Goal: Information Seeking & Learning: Learn about a topic

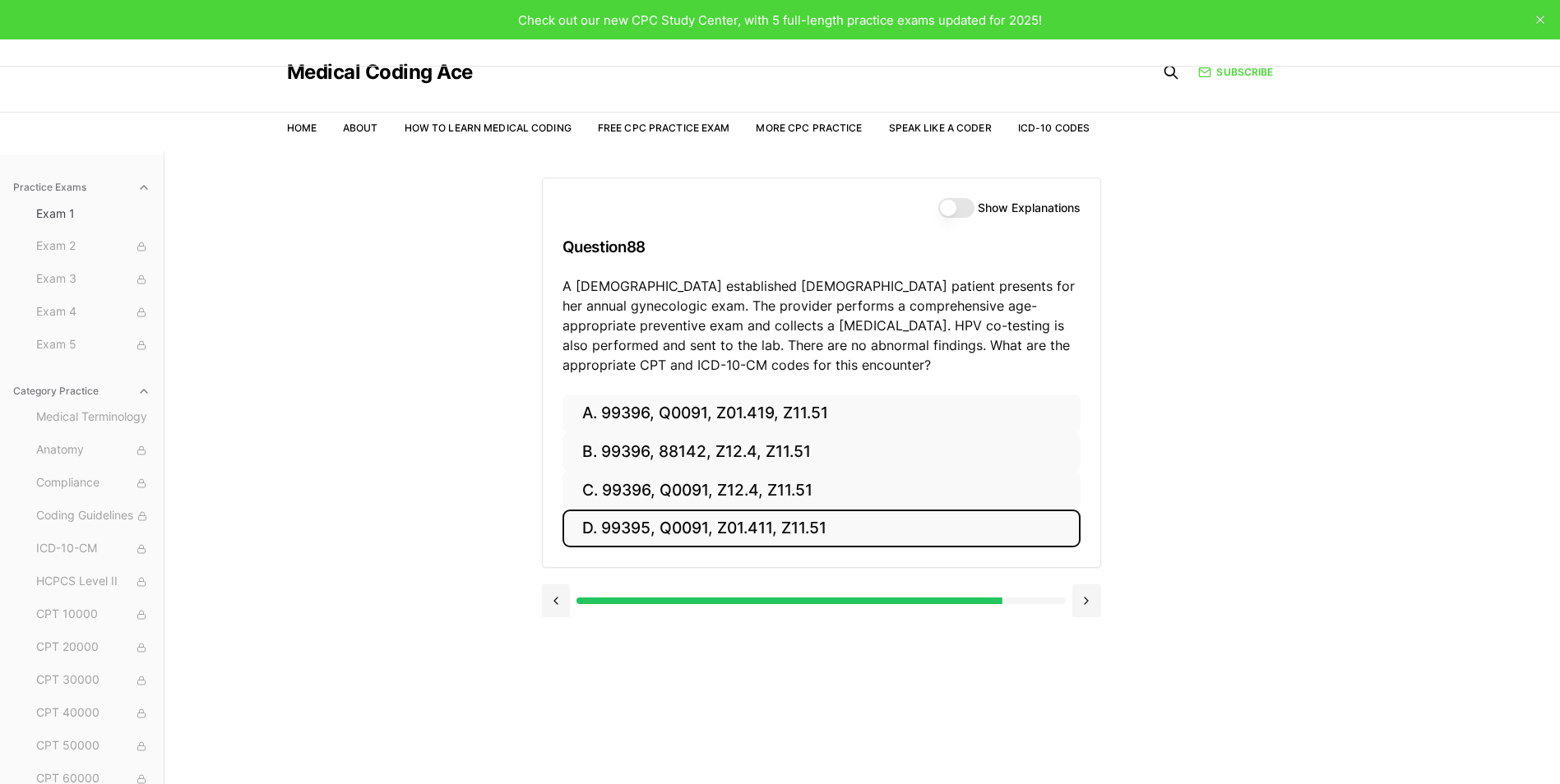
click at [623, 527] on button "D. 99395, Q0091, Z01.411, Z11.51" at bounding box center [821, 528] width 518 height 39
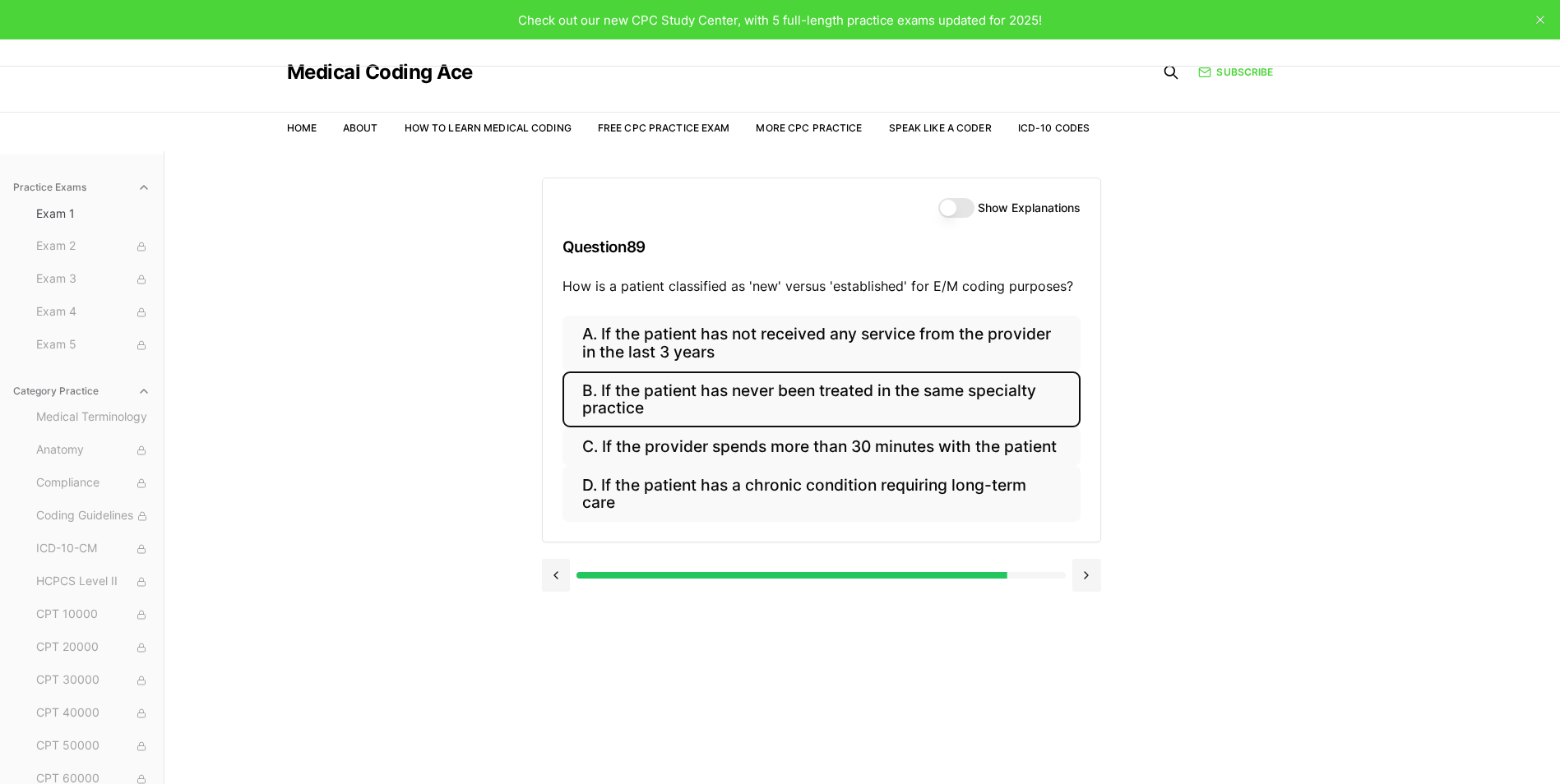
click at [690, 399] on button "B. If the patient has never been treated in the same specialty practice" at bounding box center [821, 399] width 518 height 56
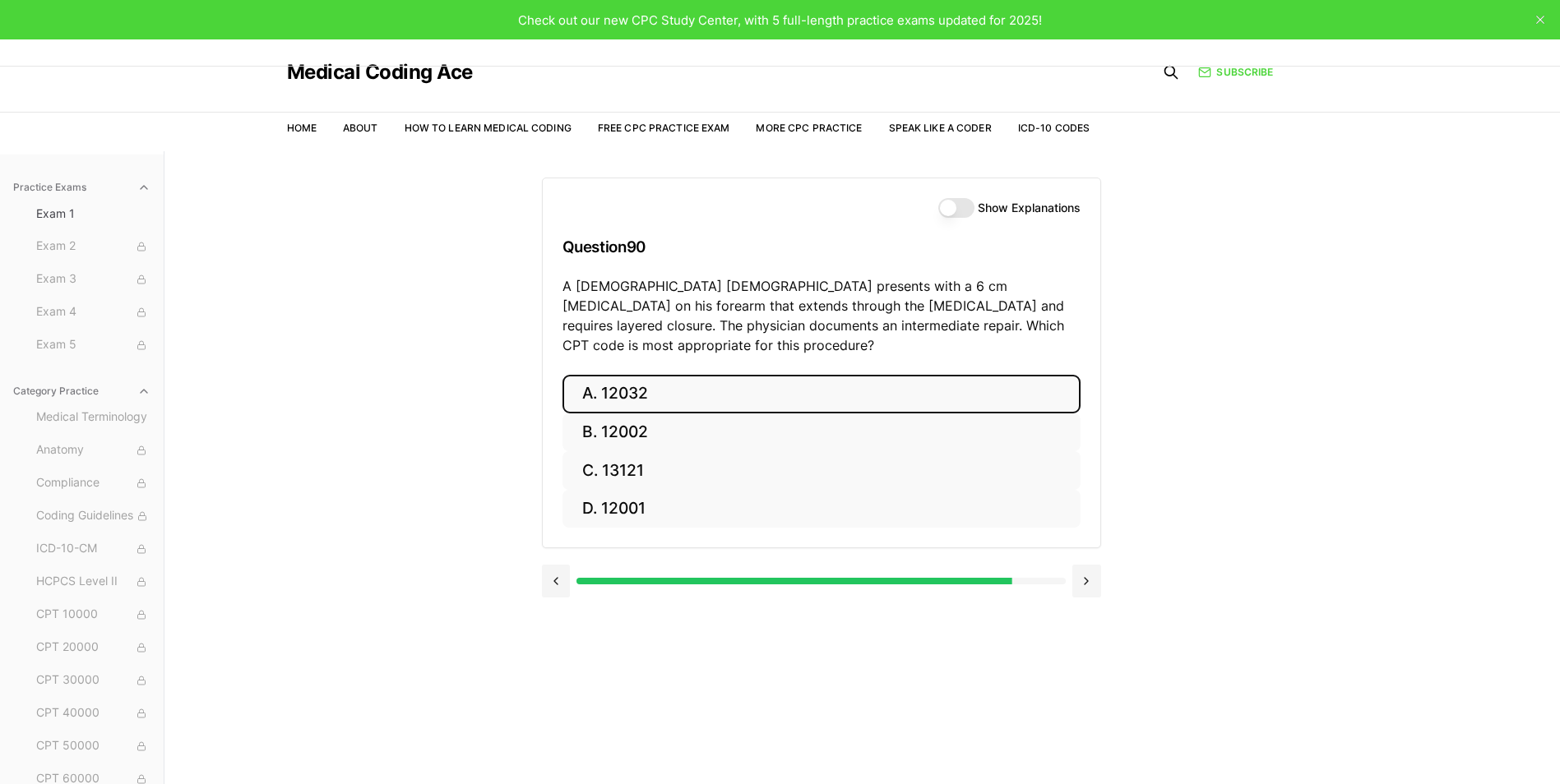
click at [650, 375] on button "A. 12032" at bounding box center [821, 394] width 518 height 39
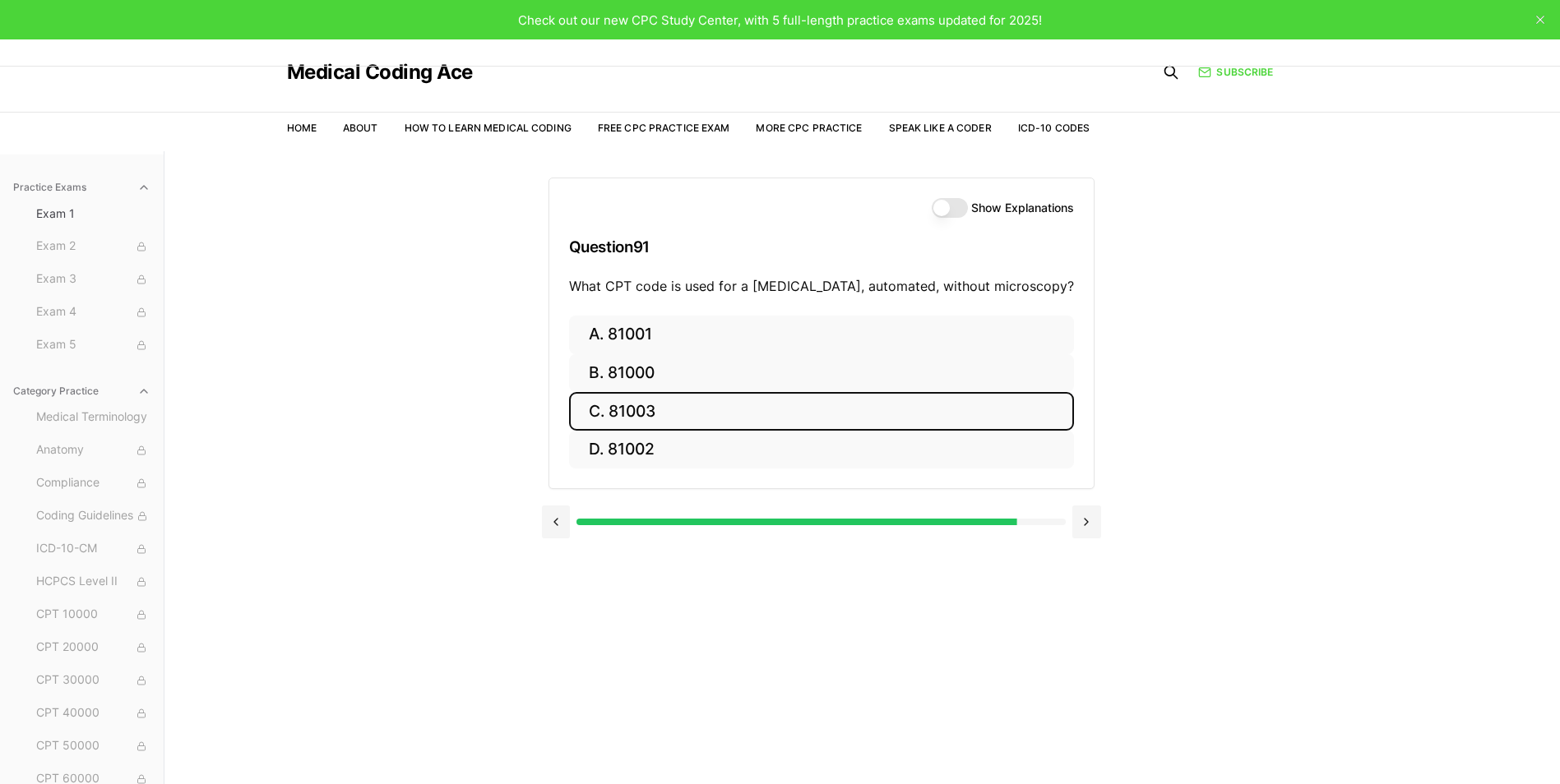
click at [672, 406] on button "C. 81003" at bounding box center [821, 411] width 504 height 39
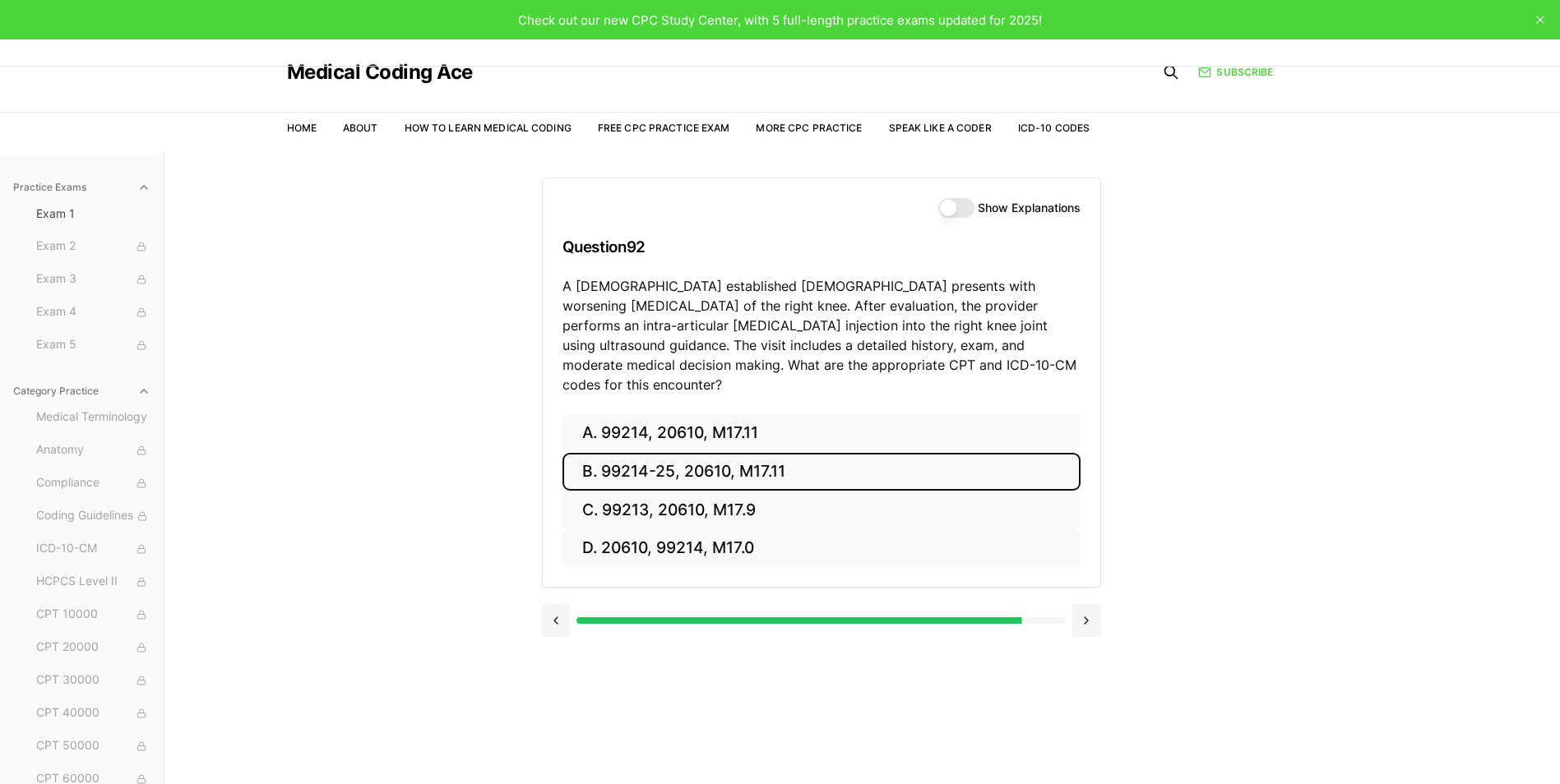
click at [658, 452] on button "B. 99214-25, 20610, M17.11" at bounding box center [821, 471] width 518 height 39
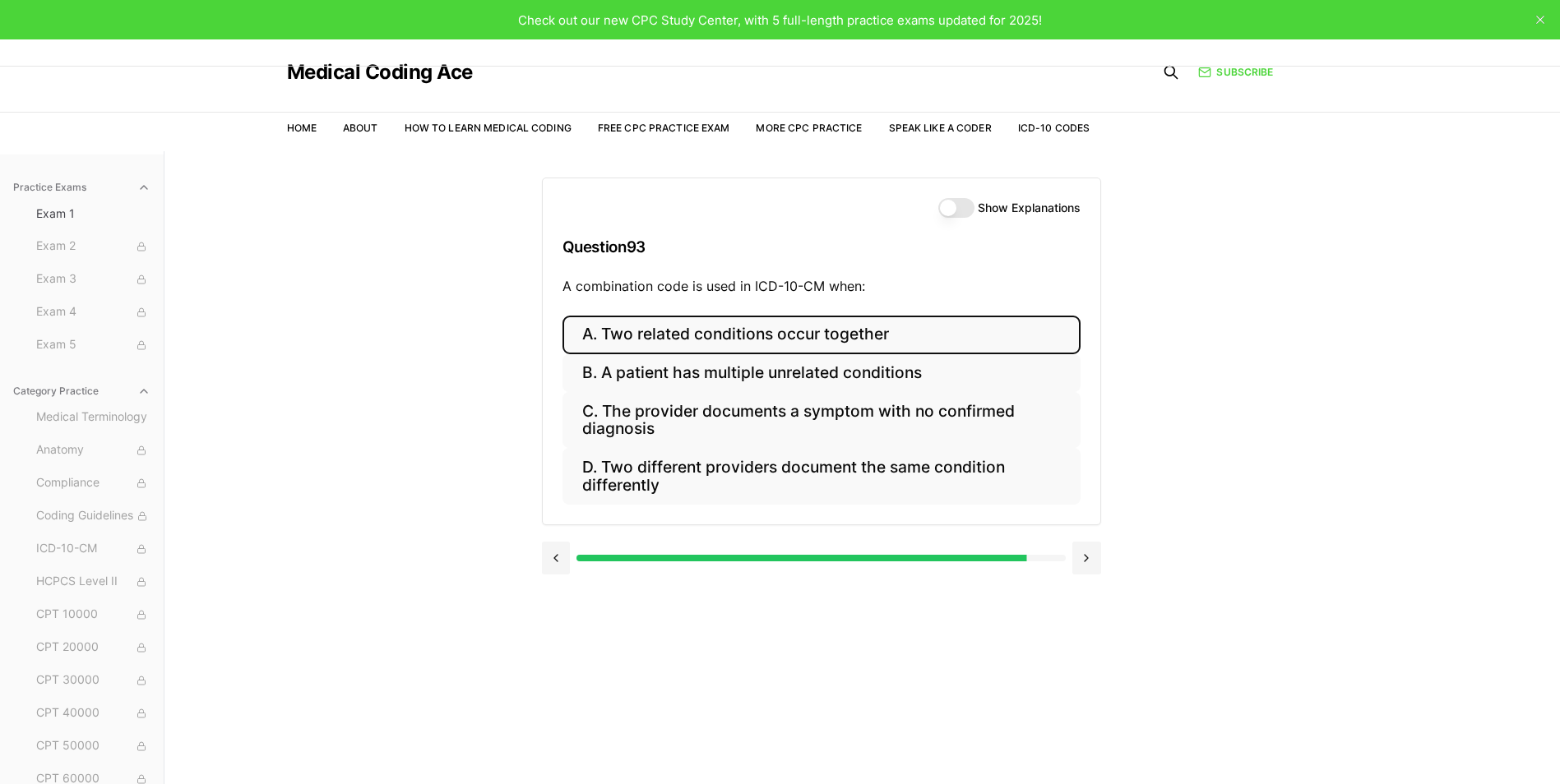
click at [663, 330] on button "A. Two related conditions occur together" at bounding box center [821, 334] width 518 height 39
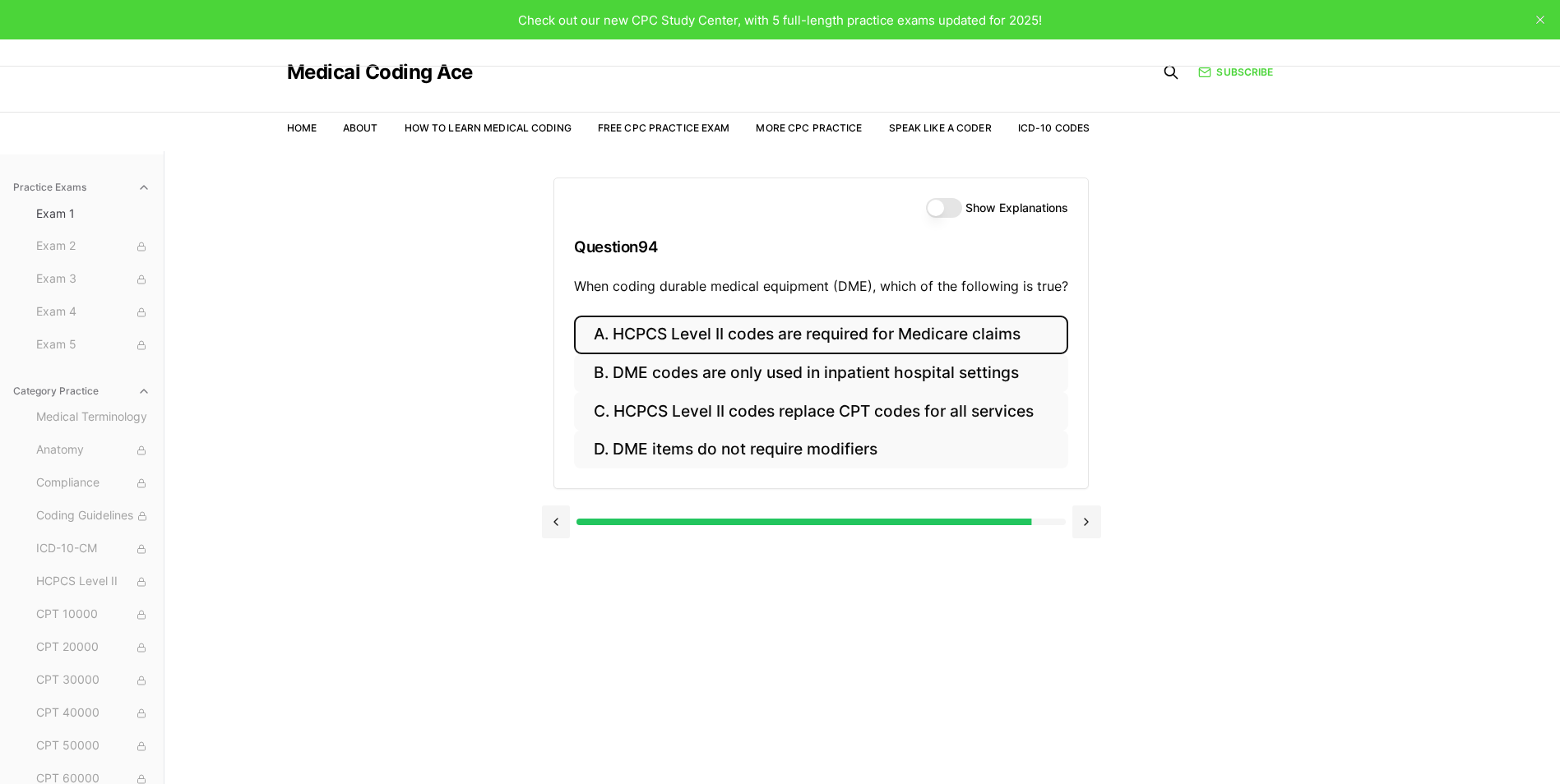
click at [723, 333] on button "A. HCPCS Level II codes are required for Medicare claims" at bounding box center [821, 334] width 494 height 39
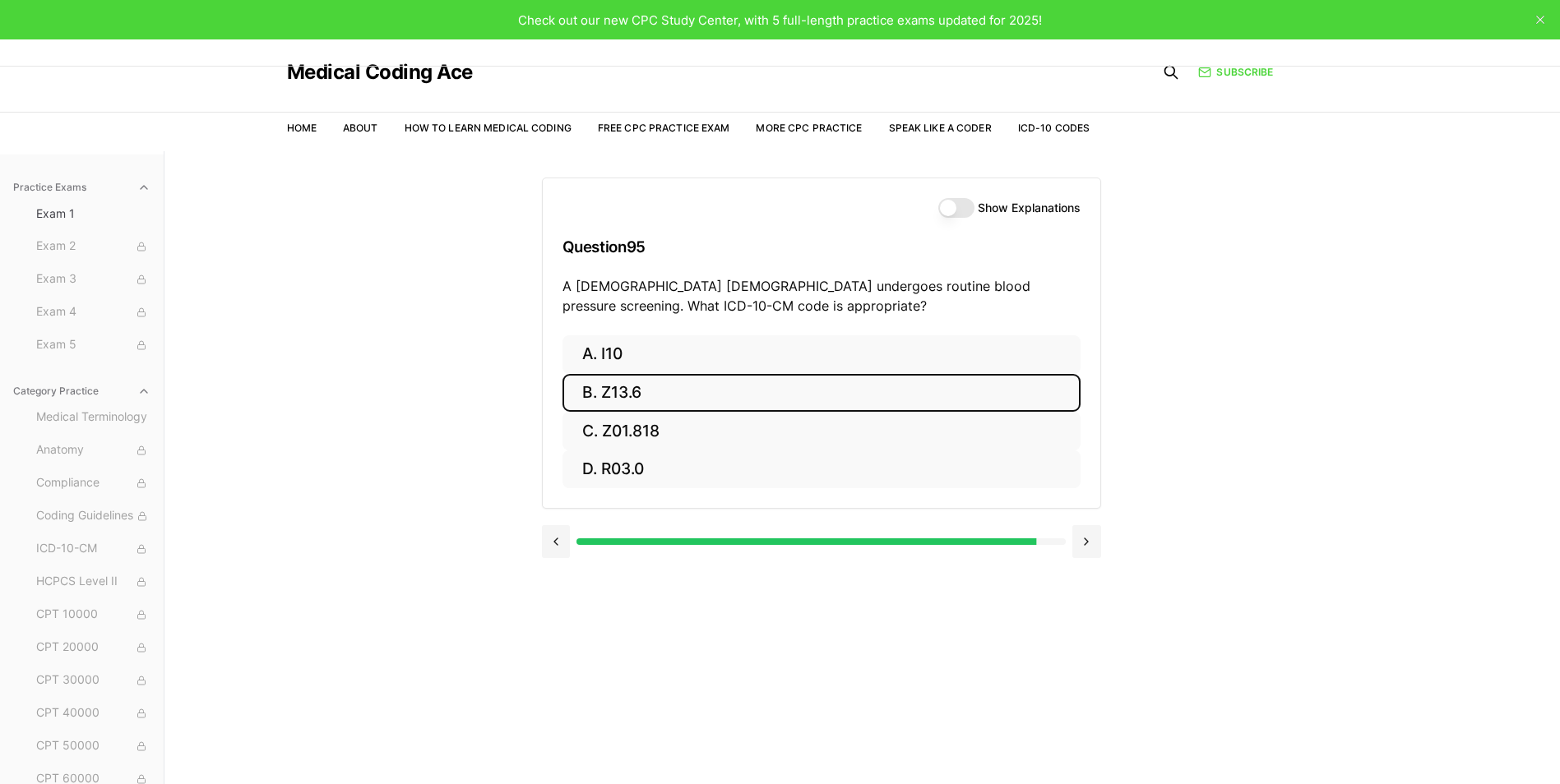
click at [617, 389] on button "B. Z13.6" at bounding box center [821, 393] width 518 height 39
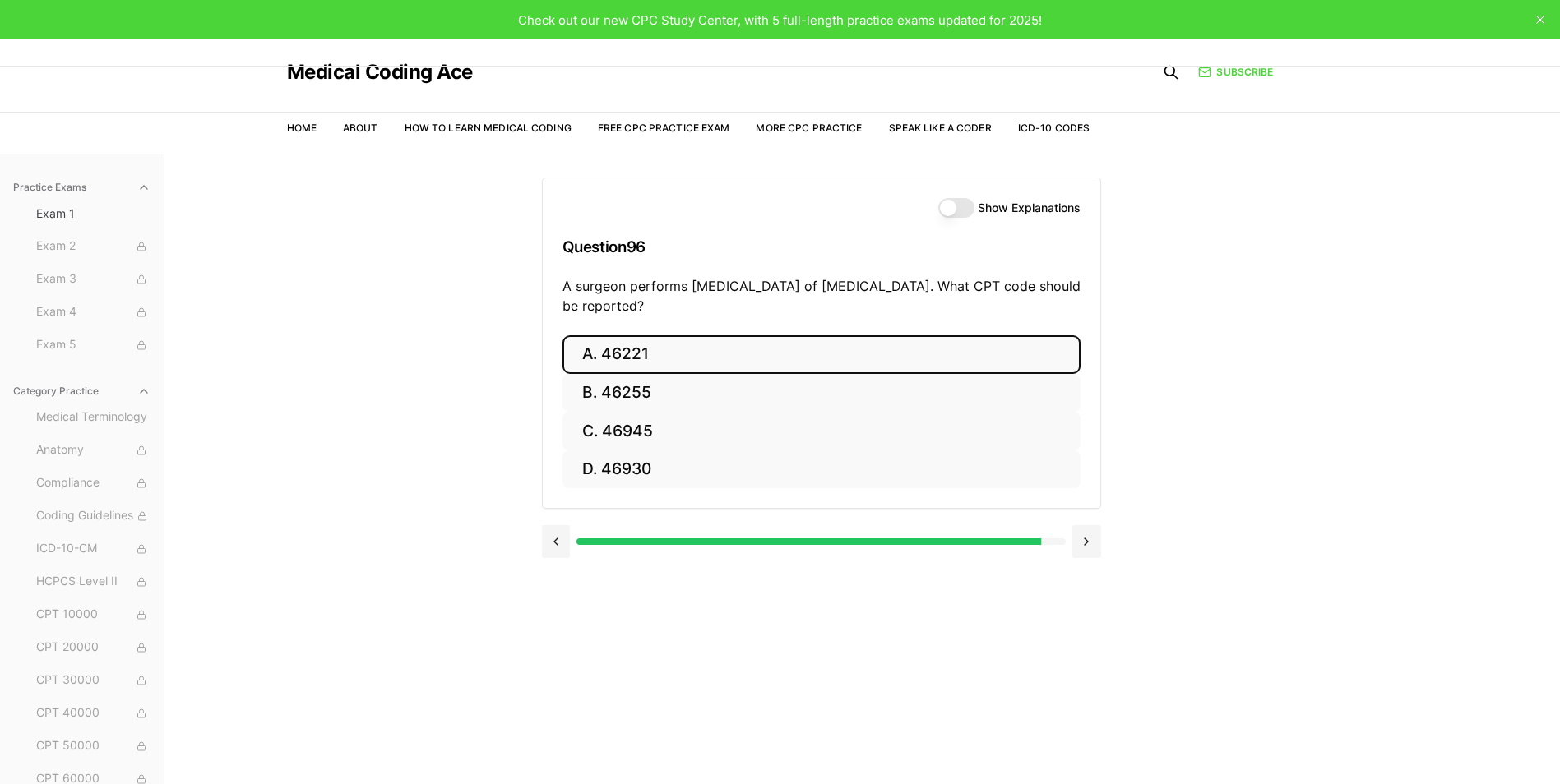
click at [747, 350] on button "A. 46221" at bounding box center [821, 354] width 518 height 39
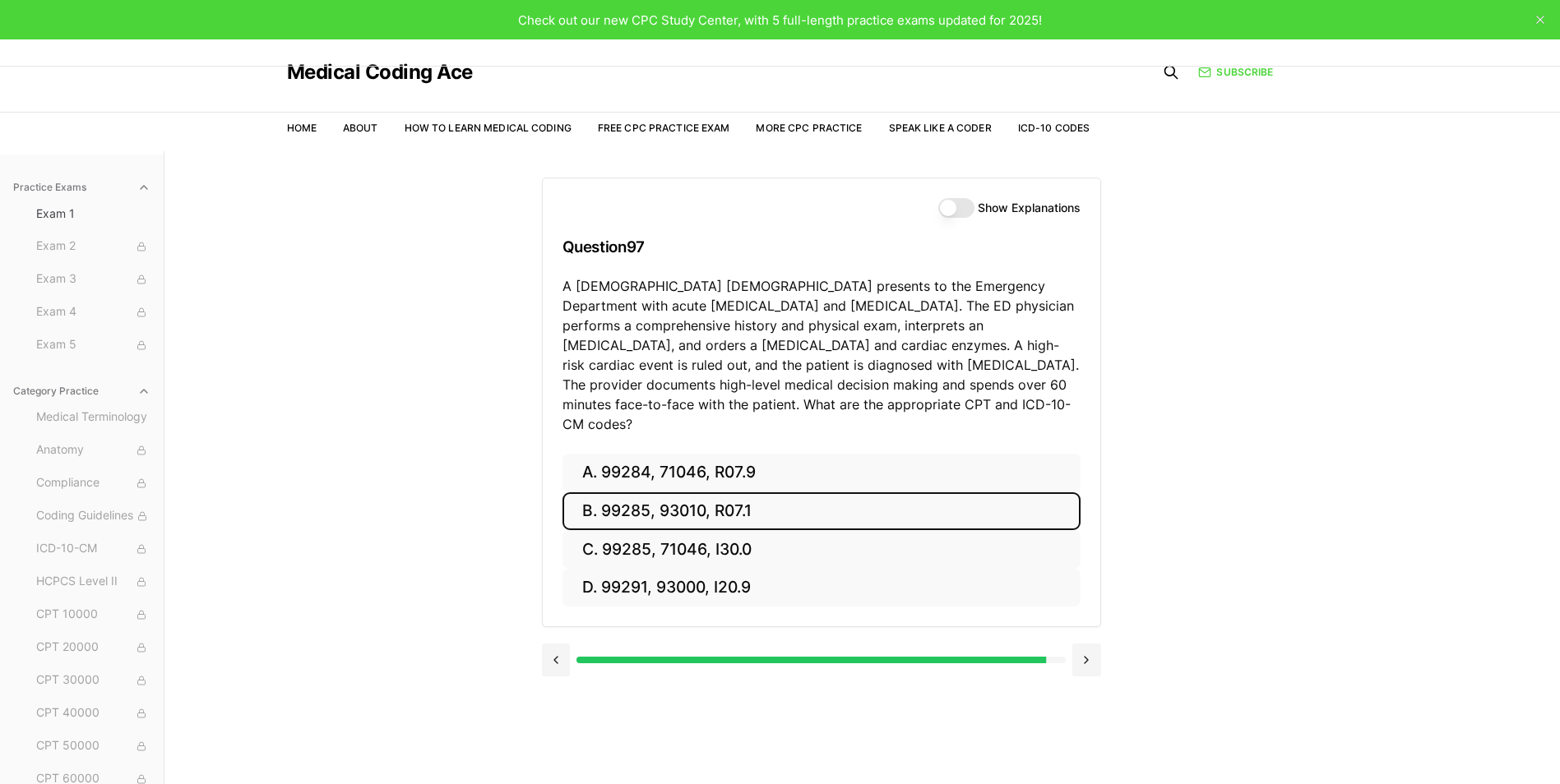
click at [628, 492] on button "B. 99285, 93010, R07.1" at bounding box center [821, 511] width 518 height 39
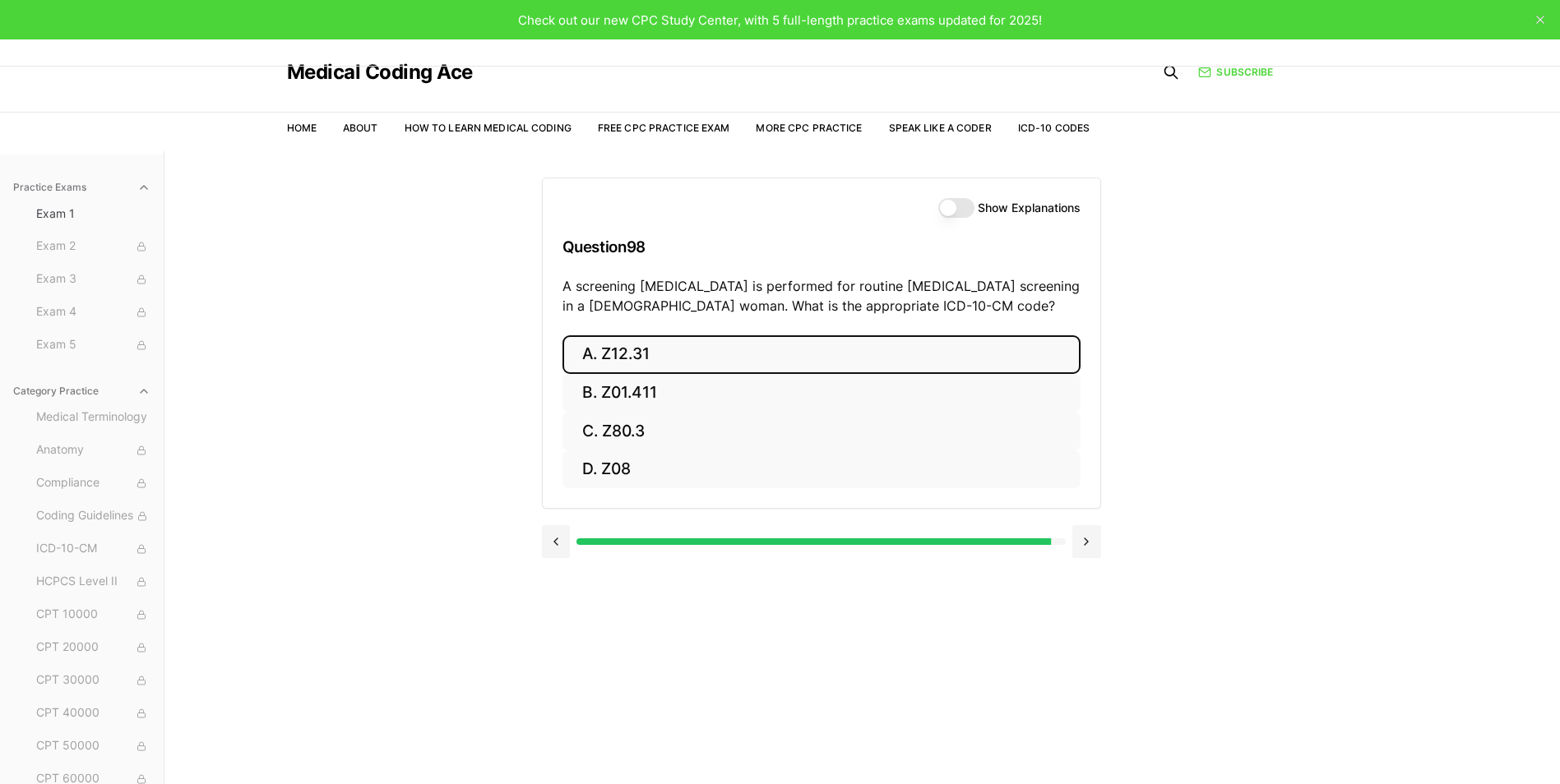
click at [633, 350] on button "A. Z12.31" at bounding box center [821, 354] width 518 height 39
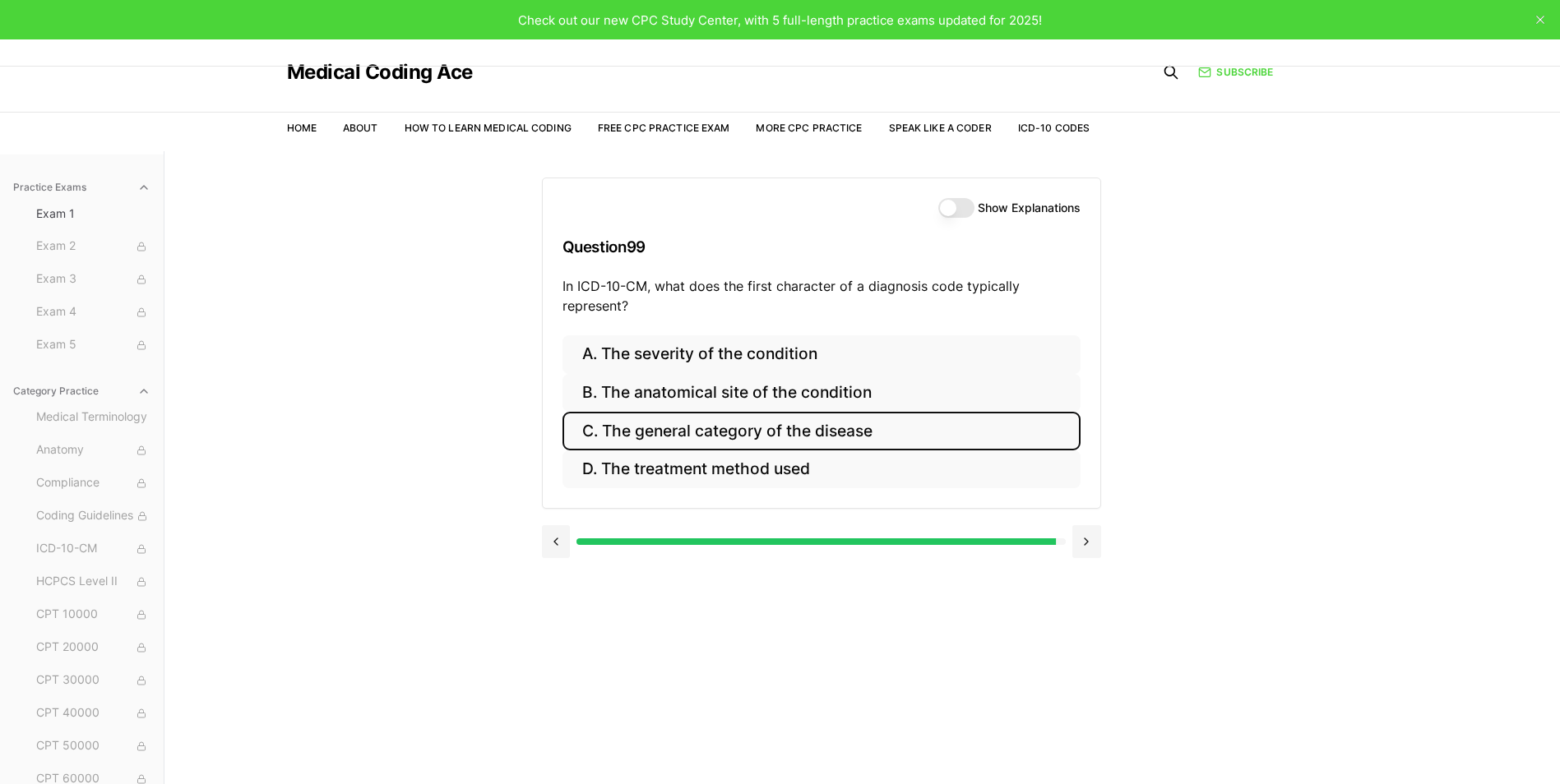
click at [707, 430] on button "C. The general category of the disease" at bounding box center [821, 431] width 518 height 39
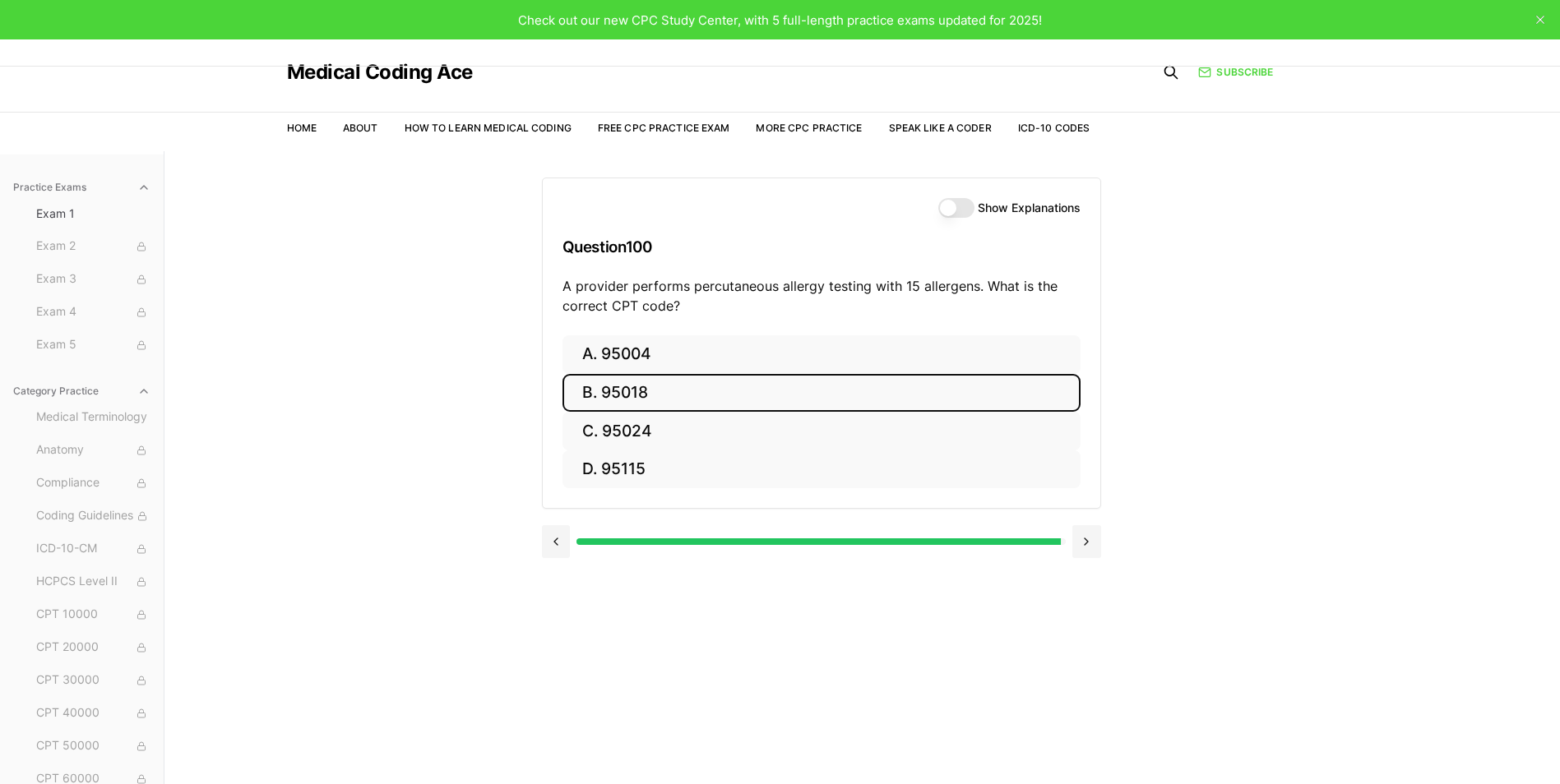
click at [649, 388] on button "B. 95018" at bounding box center [821, 393] width 518 height 39
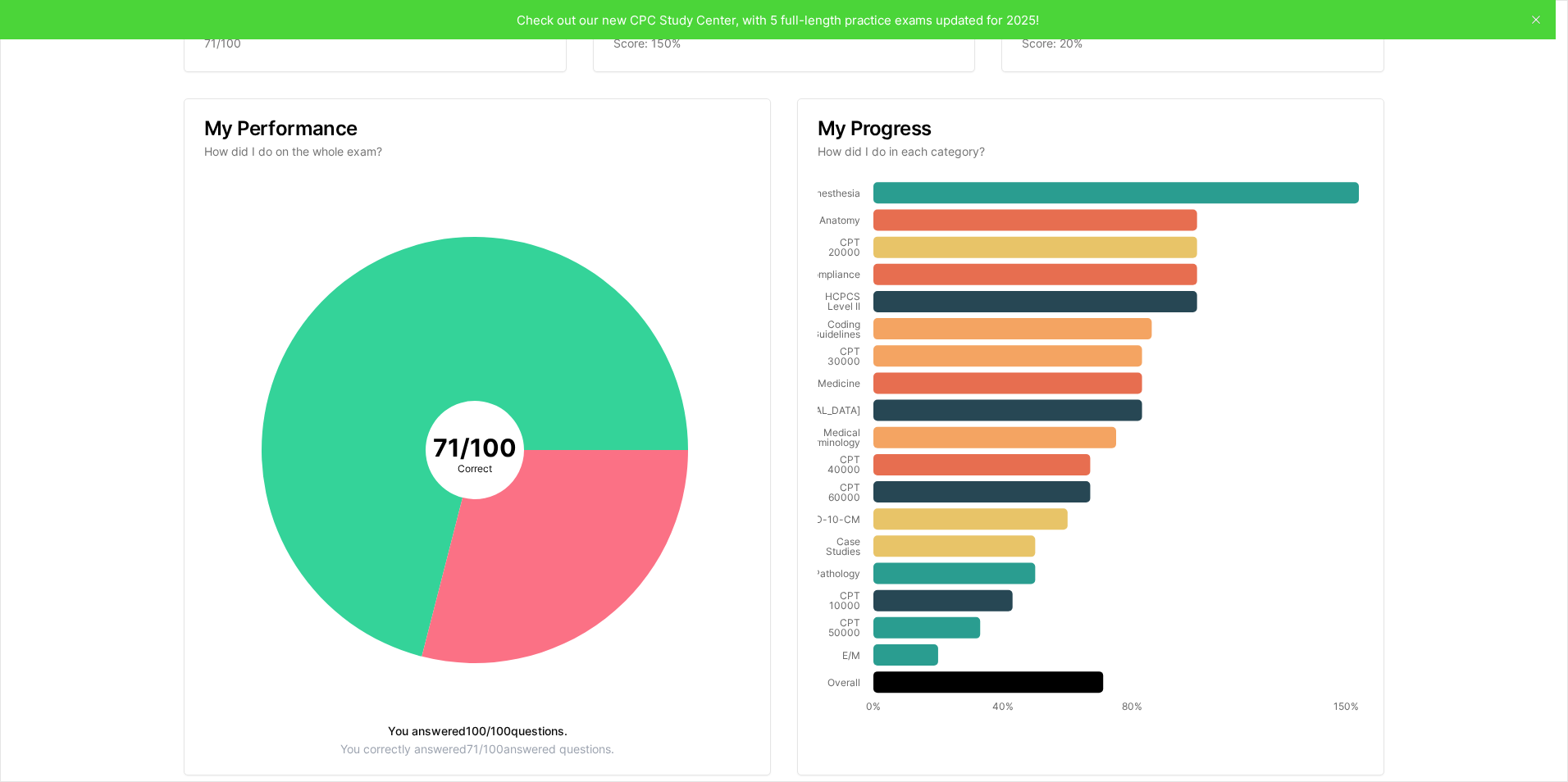
scroll to position [214, 0]
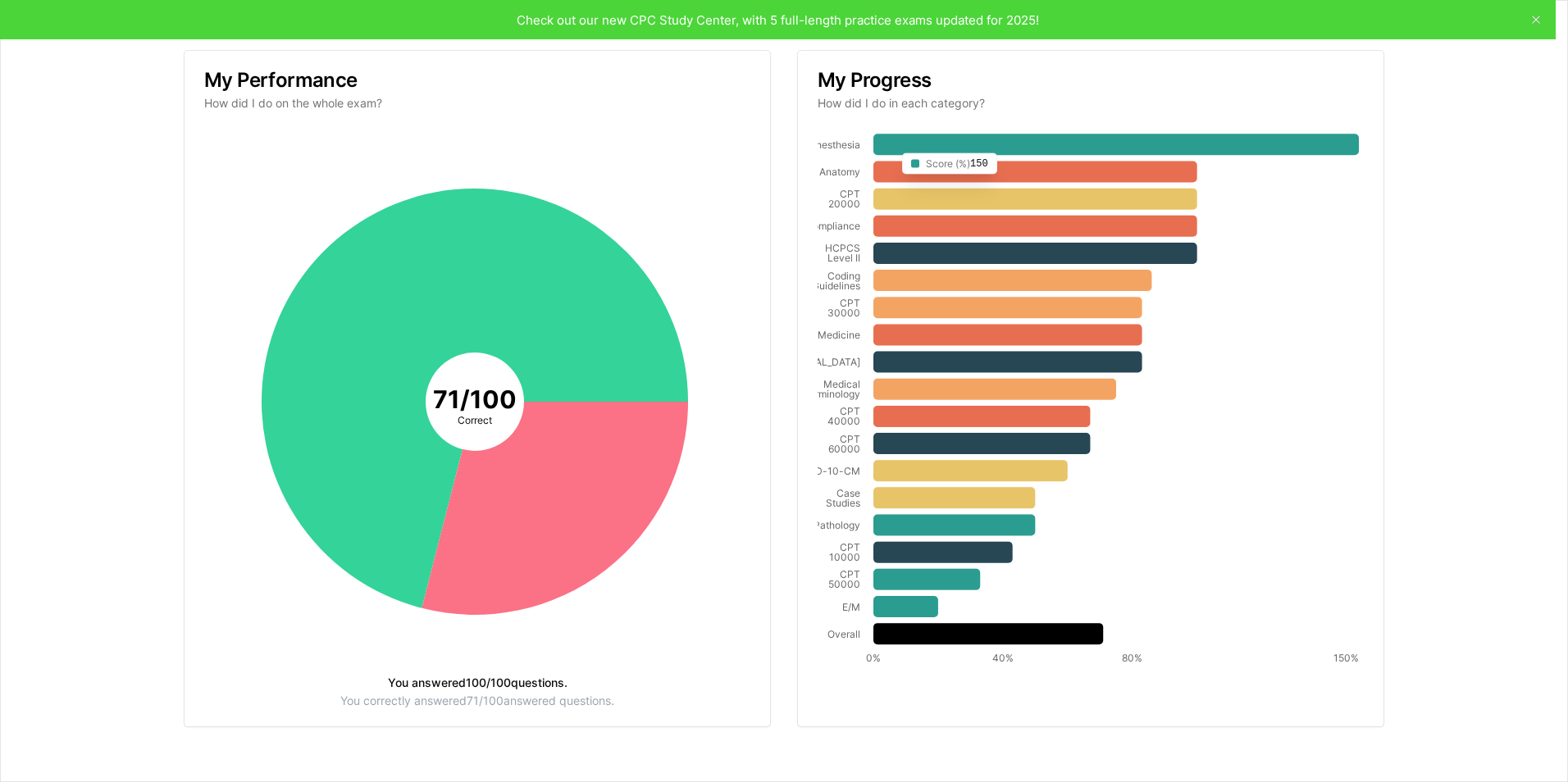
click at [887, 136] on icon at bounding box center [1116, 144] width 485 height 22
click at [826, 154] on icon "Anesthesia Anatomy CPT 20000 Compliance HCPCS Level II Coding Guidelines CPT 30…" at bounding box center [1088, 401] width 541 height 541
click at [825, 146] on tspan "Anesthesia" at bounding box center [834, 145] width 51 height 12
click at [464, 409] on tspan "71 / 100" at bounding box center [475, 399] width 84 height 29
drag, startPoint x: 464, startPoint y: 409, endPoint x: 469, endPoint y: 382, distance: 27.5
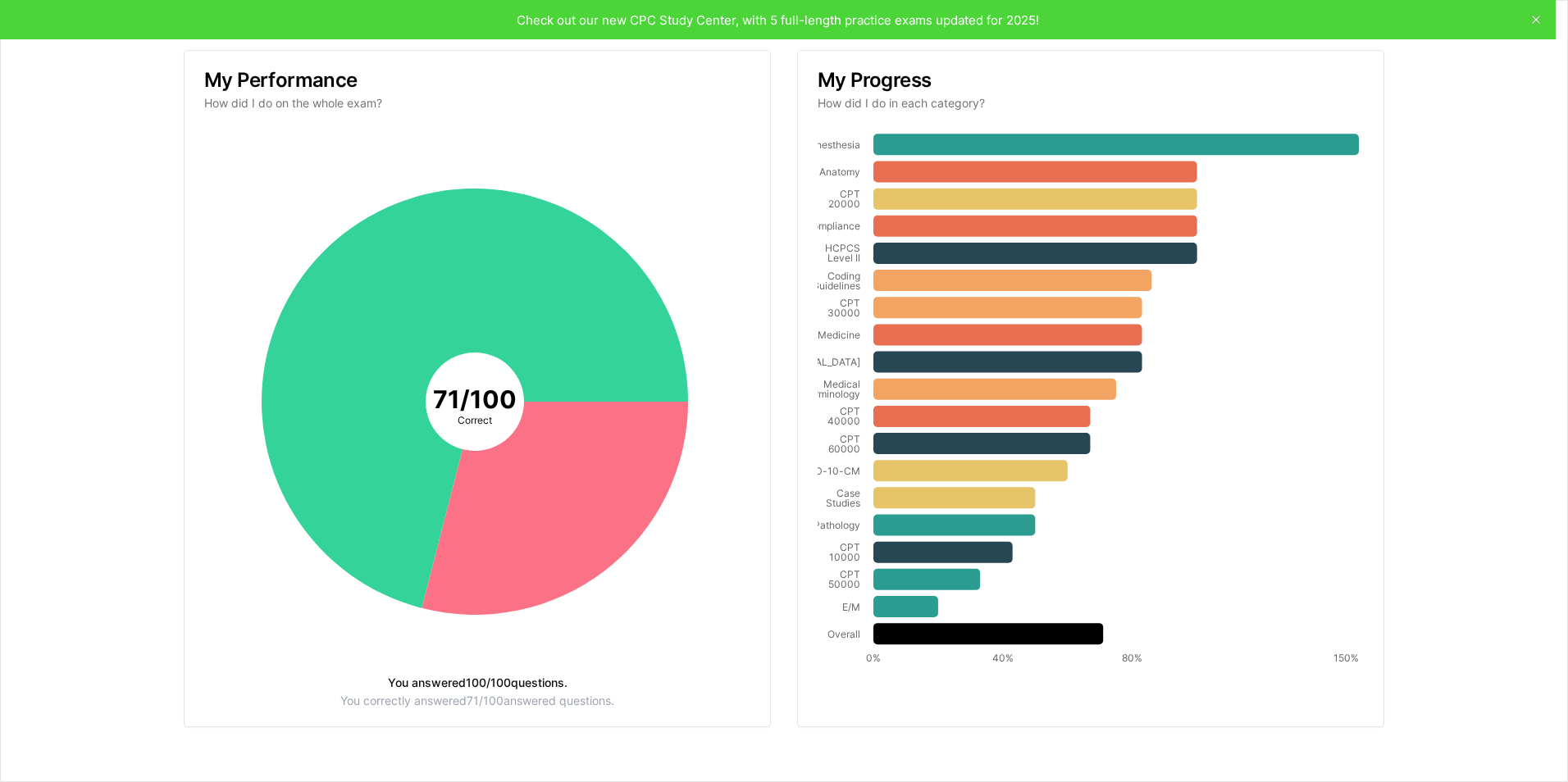
click at [465, 403] on tspan "71 / 100" at bounding box center [475, 399] width 84 height 29
drag, startPoint x: 298, startPoint y: 59, endPoint x: 303, endPoint y: 74, distance: 15.8
click at [299, 59] on div "My Performance How did I do on the whole exam?" at bounding box center [477, 90] width 586 height 80
click at [304, 74] on h3 "My Performance" at bounding box center [477, 80] width 546 height 20
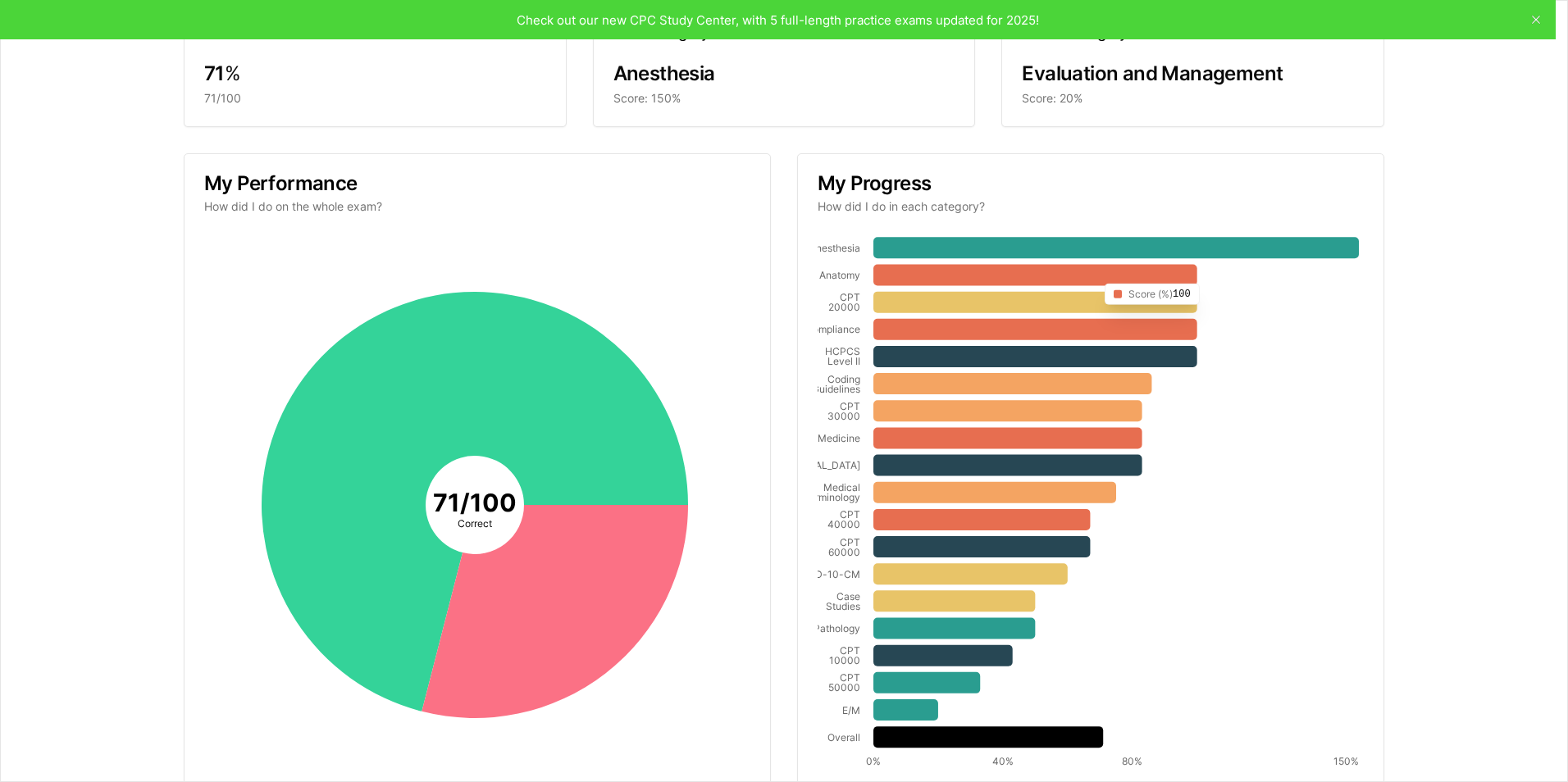
scroll to position [0, 0]
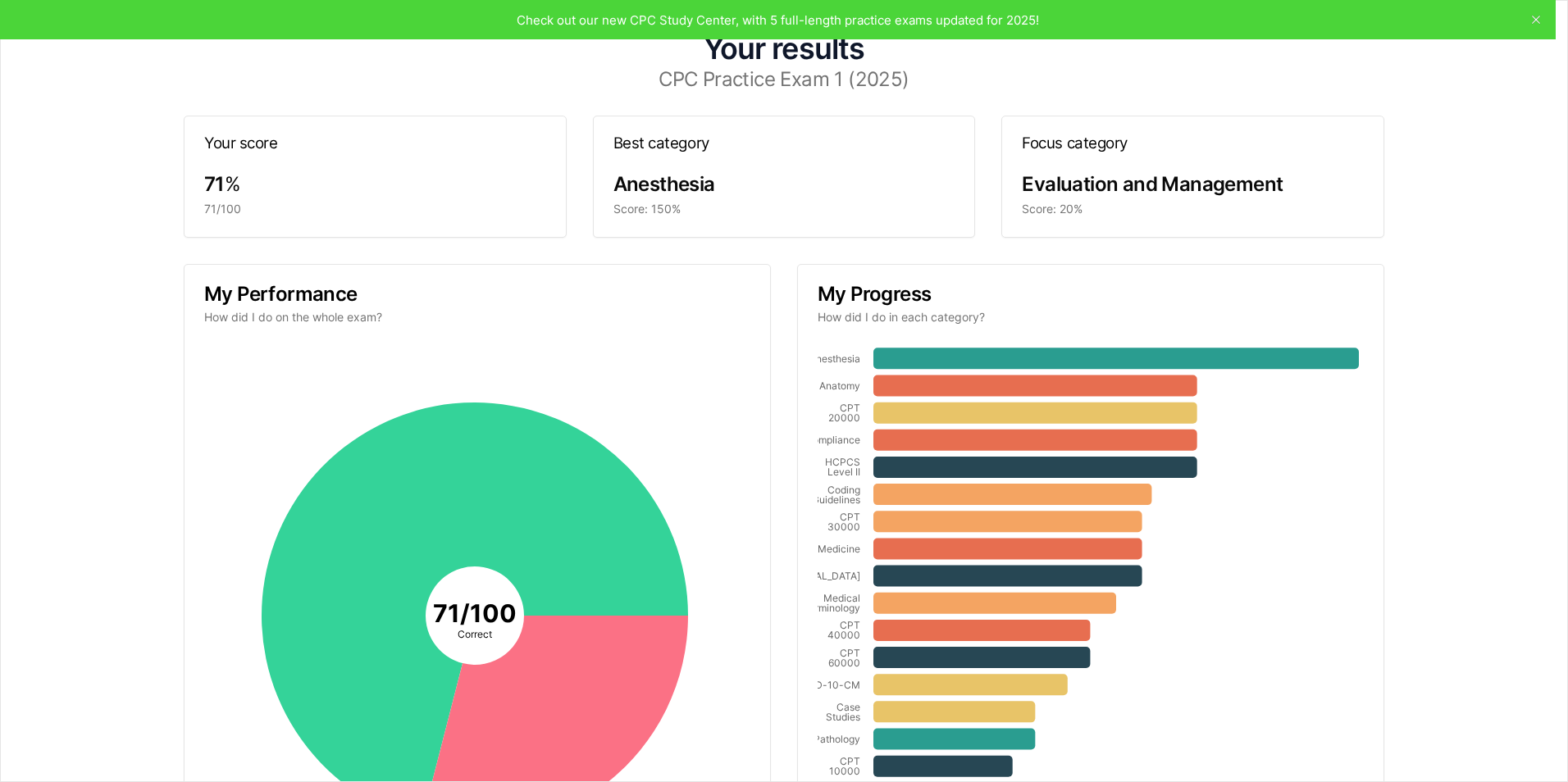
click at [778, 53] on h1 "Your results" at bounding box center [784, 48] width 1501 height 29
click at [760, 80] on h3 "CPC Practice Exam 1 (2025)" at bounding box center [784, 79] width 1501 height 20
click at [664, 184] on span "Anesthesia" at bounding box center [664, 184] width 102 height 24
click at [391, 168] on div "Your score" at bounding box center [375, 144] width 382 height 55
click at [209, 330] on div "My Performance How did I do on the whole exam?" at bounding box center [477, 304] width 586 height 80
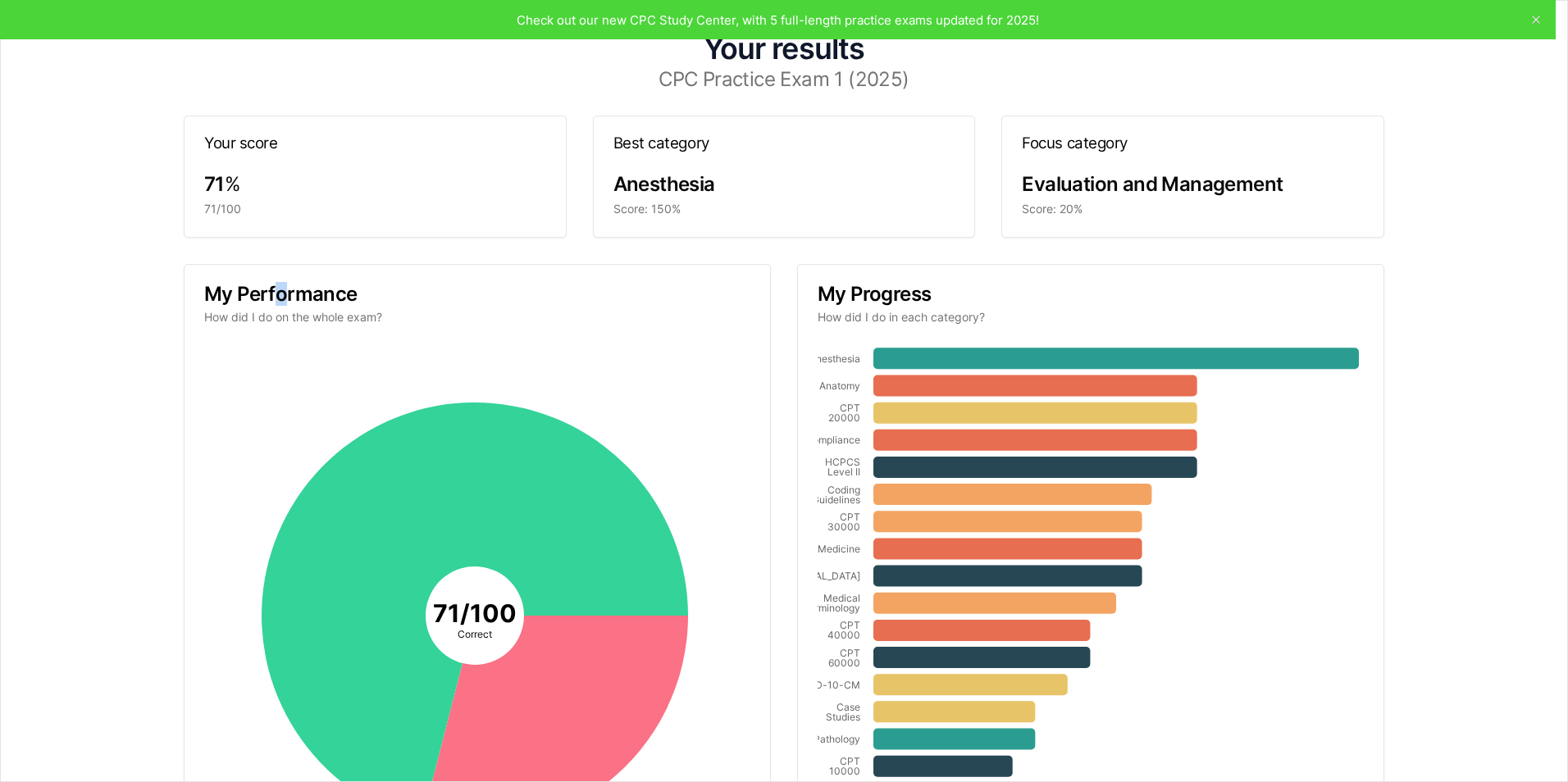
click at [281, 292] on h3 "My Performance" at bounding box center [477, 294] width 546 height 20
drag, startPoint x: 281, startPoint y: 292, endPoint x: 312, endPoint y: 295, distance: 31.1
click at [308, 295] on h3 "My Performance" at bounding box center [477, 294] width 546 height 20
click at [1071, 177] on span "Evaluation and Management" at bounding box center [1152, 184] width 261 height 24
click at [1077, 190] on span "Evaluation and Management" at bounding box center [1152, 184] width 261 height 24
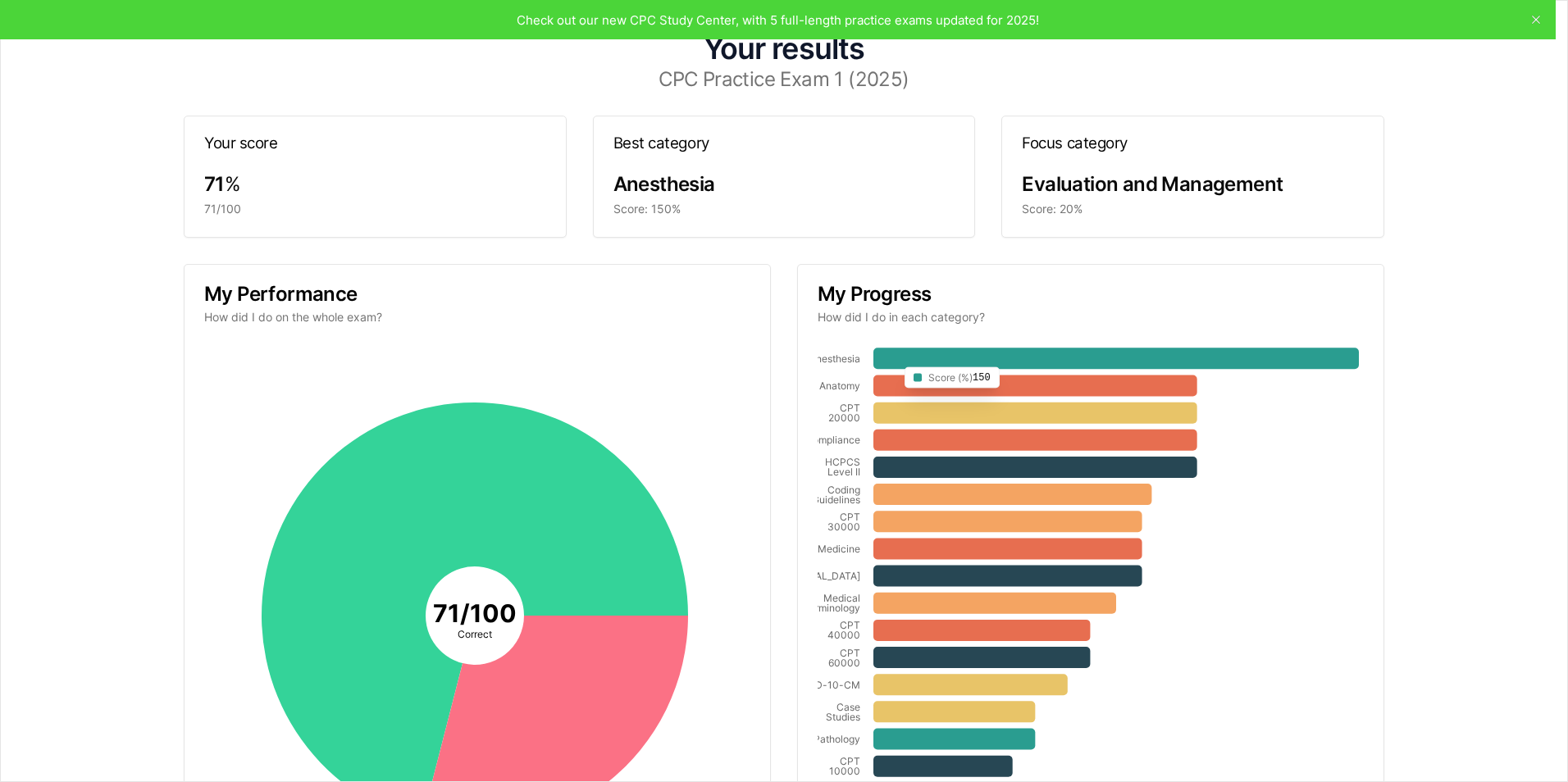
click at [890, 349] on icon at bounding box center [1116, 358] width 485 height 22
click at [891, 348] on icon "Anesthesia Anatomy CPT 20000 Compliance HCPCS Level II Coding Guidelines CPT 30…" at bounding box center [1088, 616] width 541 height 541
click at [890, 346] on icon "Anesthesia Anatomy CPT 20000 Compliance HCPCS Level II Coding Guidelines CPT 30…" at bounding box center [1088, 616] width 541 height 541
drag, startPoint x: 890, startPoint y: 346, endPoint x: 887, endPoint y: 313, distance: 33.1
click at [887, 314] on p "How did I do in each category?" at bounding box center [1091, 317] width 546 height 16
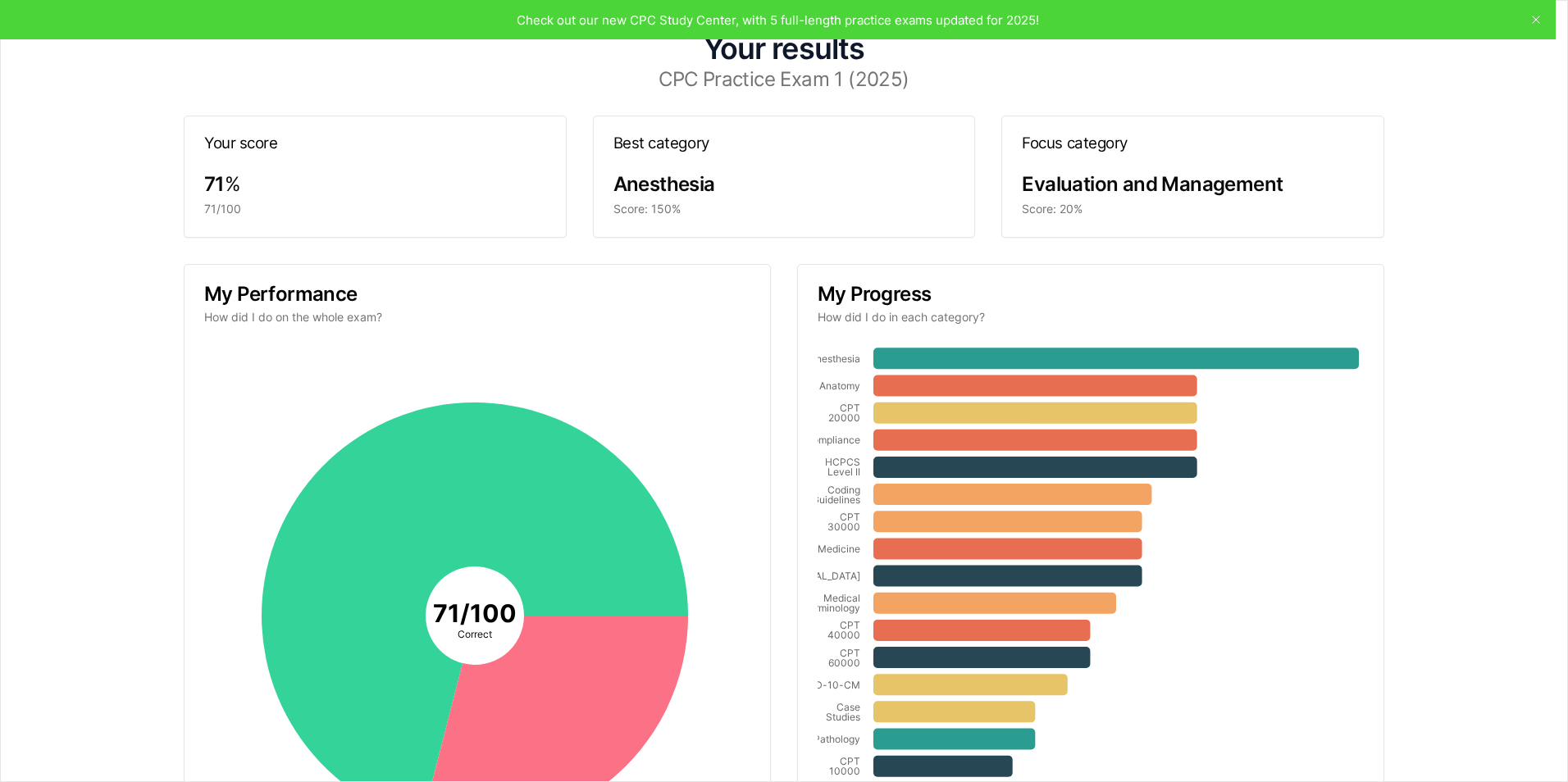
drag, startPoint x: 887, startPoint y: 311, endPoint x: 876, endPoint y: 301, distance: 14.9
click at [886, 309] on p "How did I do in each category?" at bounding box center [1091, 317] width 546 height 16
click at [757, 107] on div "Your score 71 % 71/100 Best category Anesthesia Score: 150% Focus category Eval…" at bounding box center [783, 164] width 1200 height 148
click at [760, 109] on div "Your score 71 % 71/100 Best category Anesthesia Score: 150% Focus category Eval…" at bounding box center [783, 164] width 1200 height 148
click at [762, 77] on h3 "CPC Practice Exam 1 (2025)" at bounding box center [784, 79] width 1501 height 20
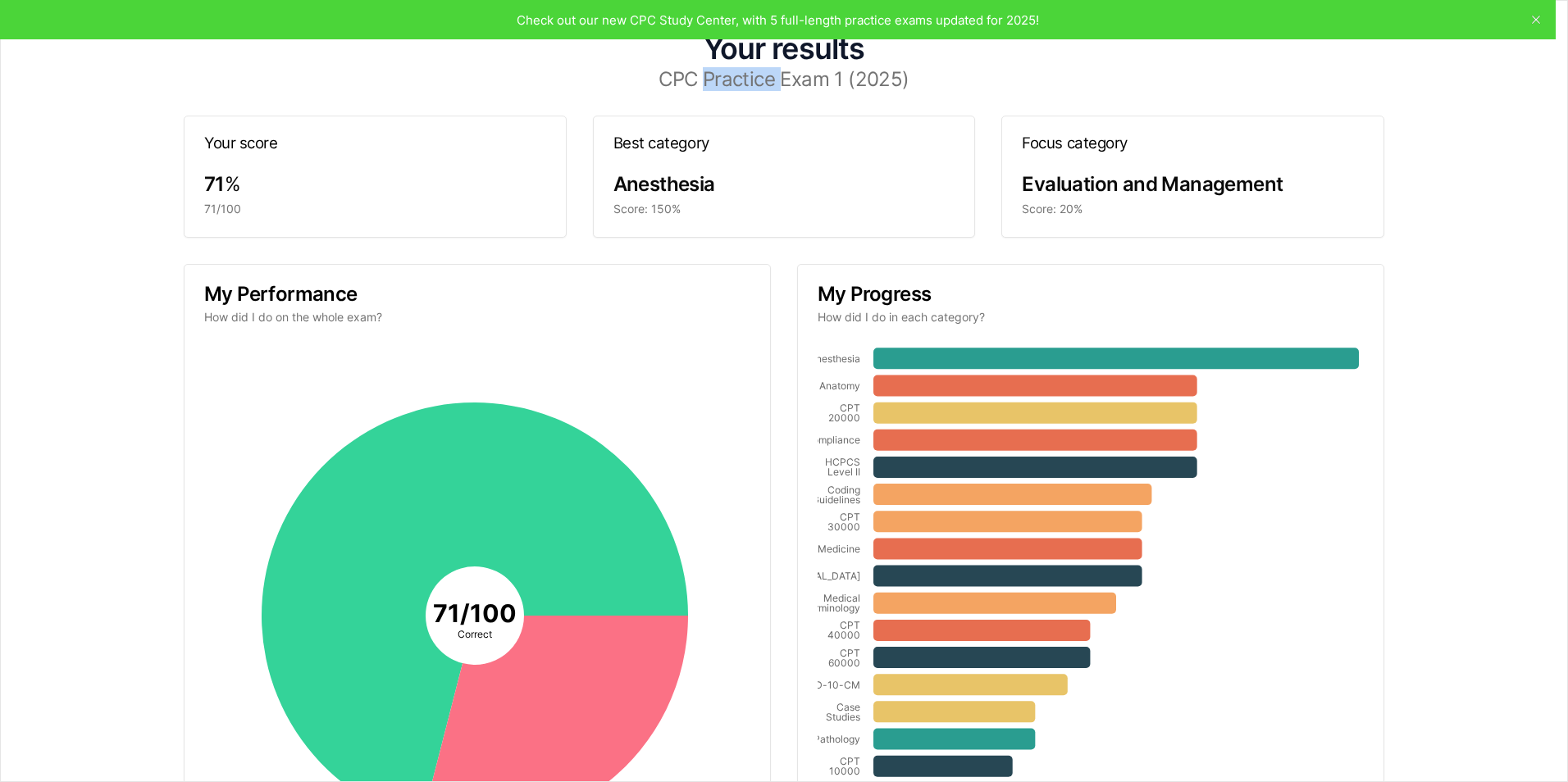
click at [763, 77] on h3 "CPC Practice Exam 1 (2025)" at bounding box center [784, 79] width 1501 height 20
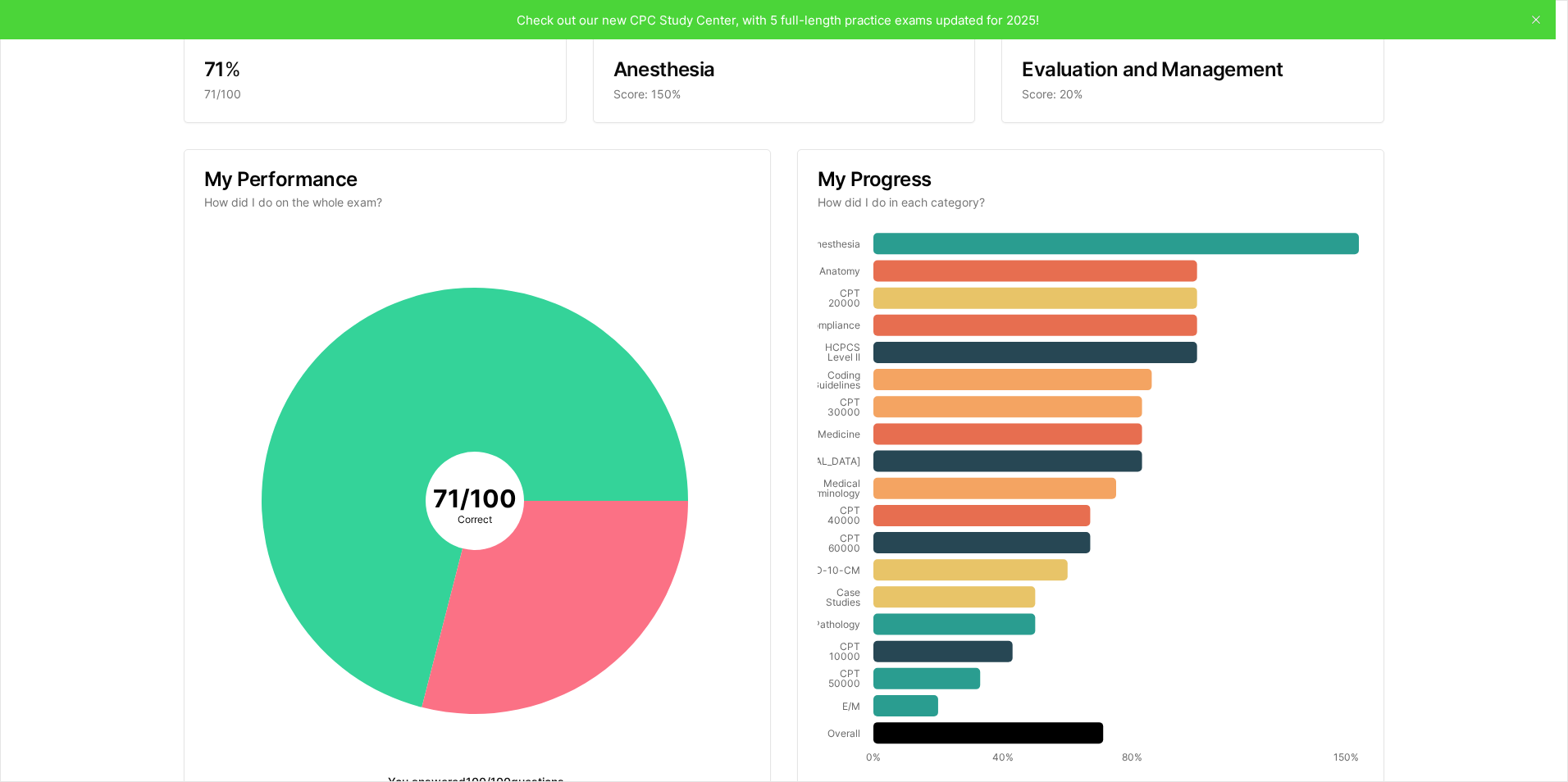
scroll to position [214, 0]
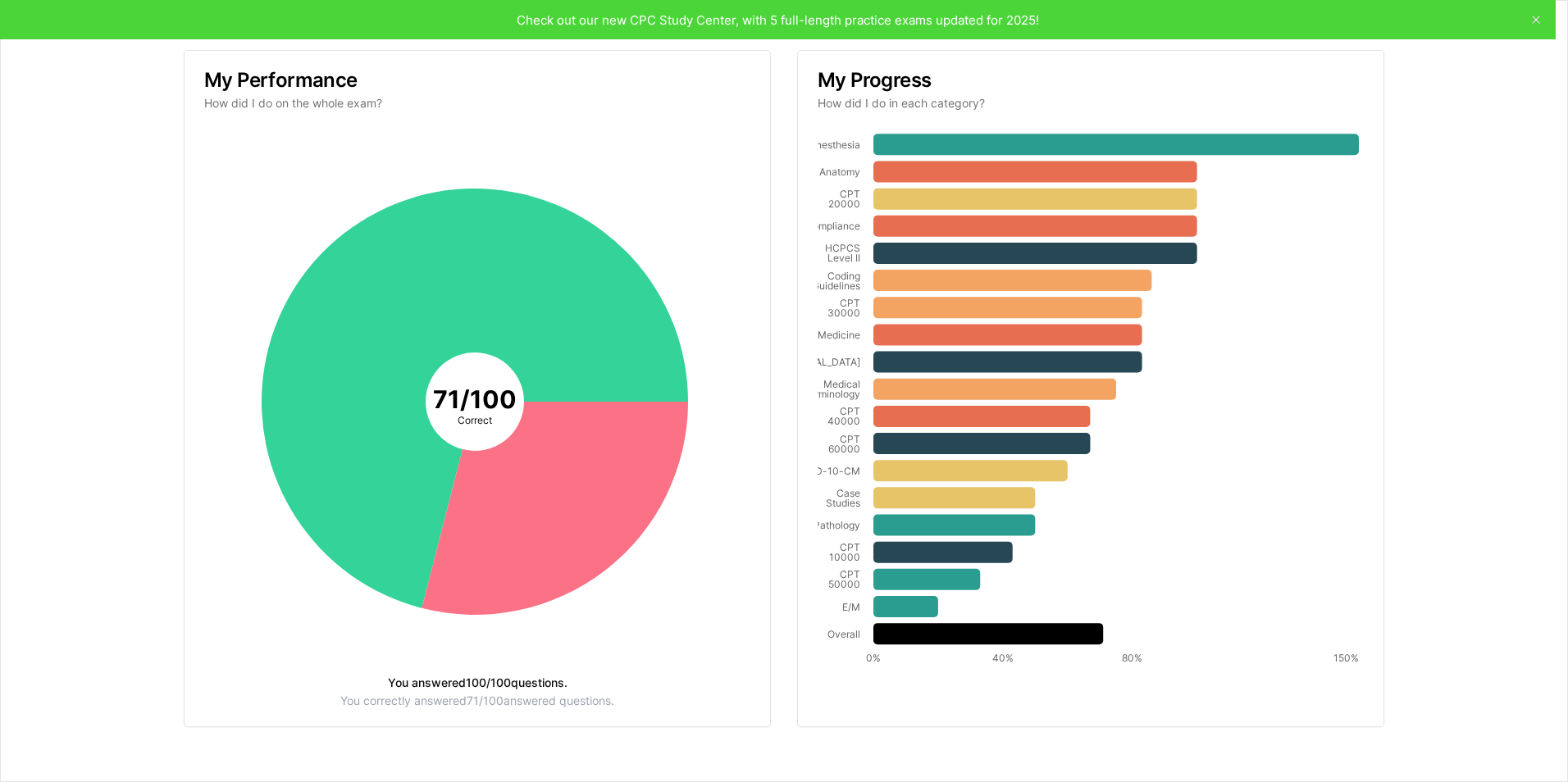
click at [656, 264] on icon "71 / 100 Correct" at bounding box center [475, 401] width 541 height 541
click at [657, 261] on icon "71 / 100 Correct" at bounding box center [475, 401] width 541 height 541
click at [338, 517] on icon at bounding box center [475, 398] width 426 height 419
click at [485, 414] on tspan "Correct" at bounding box center [475, 420] width 34 height 12
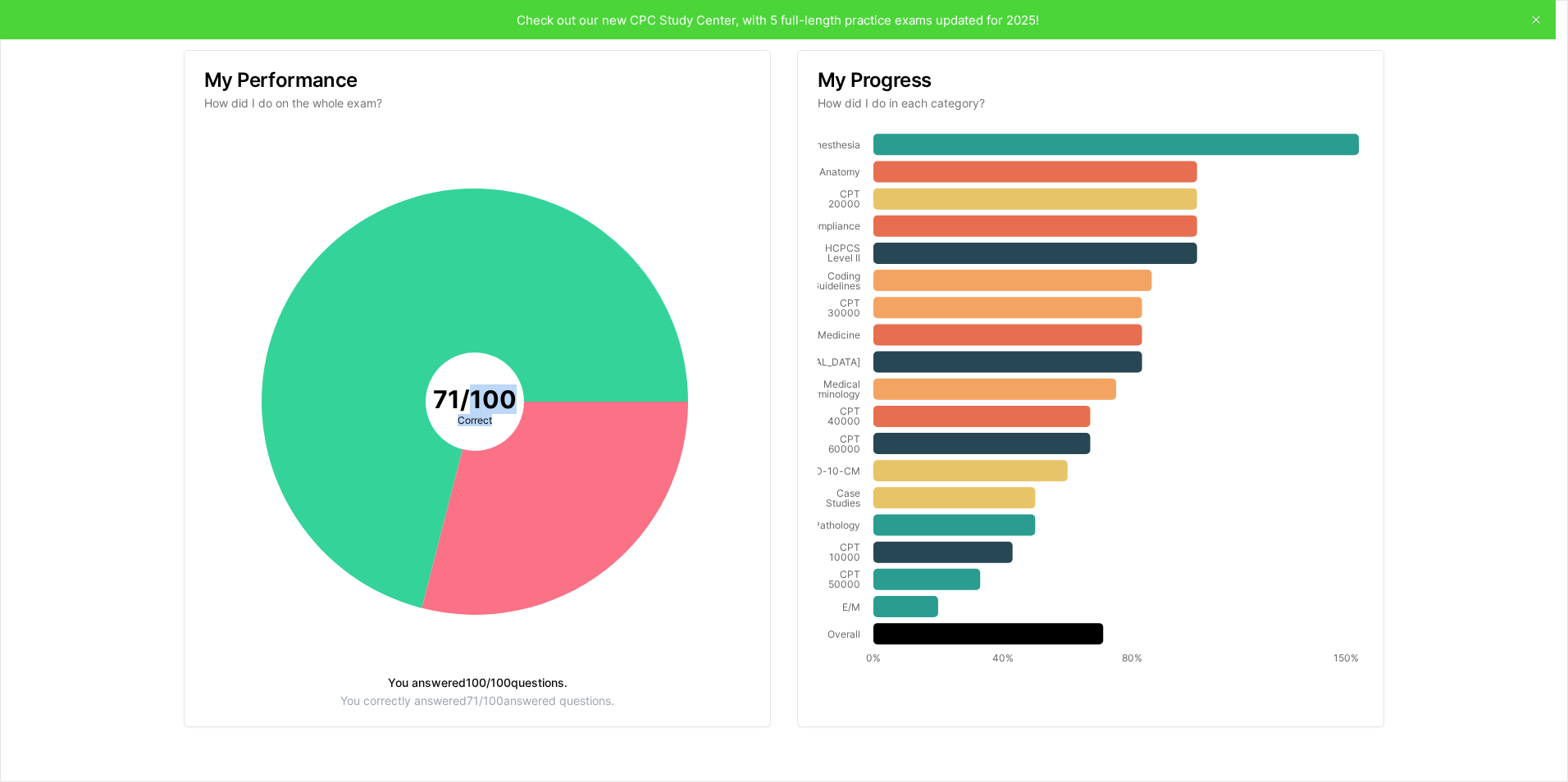
drag, startPoint x: 485, startPoint y: 413, endPoint x: 474, endPoint y: 409, distance: 11.7
click at [474, 409] on tspan "71 / 100" at bounding box center [475, 399] width 84 height 29
click at [456, 398] on tspan "71 / 100" at bounding box center [475, 399] width 84 height 29
click at [515, 464] on icon at bounding box center [554, 507] width 266 height 213
click at [520, 460] on icon at bounding box center [554, 507] width 266 height 213
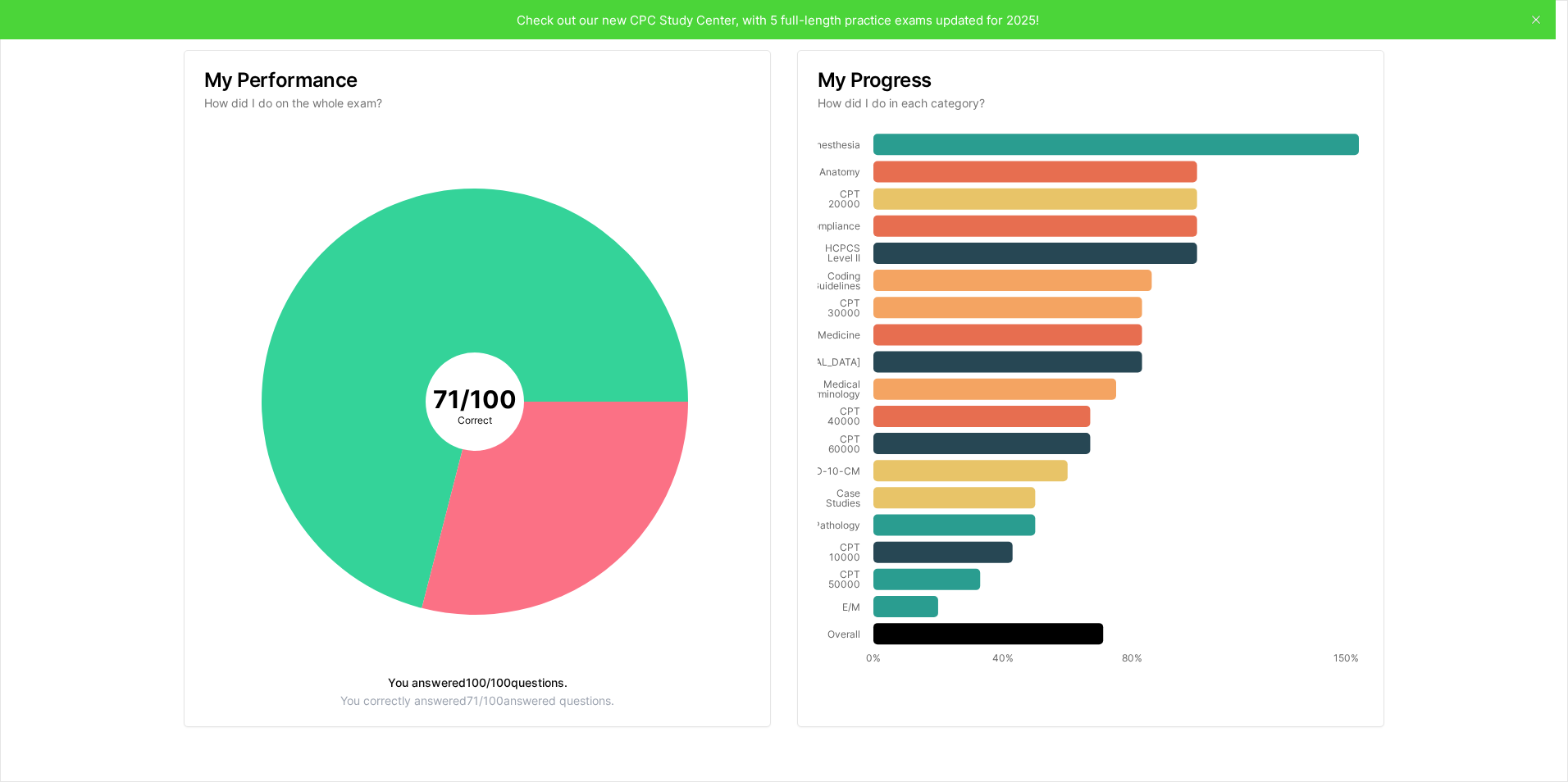
click at [467, 708] on div "71 / 100 Correct You answered 100 / 100 questions. You correctly answered 71 / …" at bounding box center [477, 428] width 586 height 595
click at [468, 706] on div "71 / 100 Correct You answered 100 / 100 questions. You correctly answered 71 / …" at bounding box center [477, 428] width 586 height 595
drag, startPoint x: 468, startPoint y: 706, endPoint x: 475, endPoint y: 698, distance: 10.6
click at [468, 705] on div "71 / 100 Correct You answered 100 / 100 questions. You correctly answered 71 / …" at bounding box center [477, 428] width 586 height 595
click at [505, 682] on div "You answered 100 / 100 questions." at bounding box center [477, 682] width 546 height 11
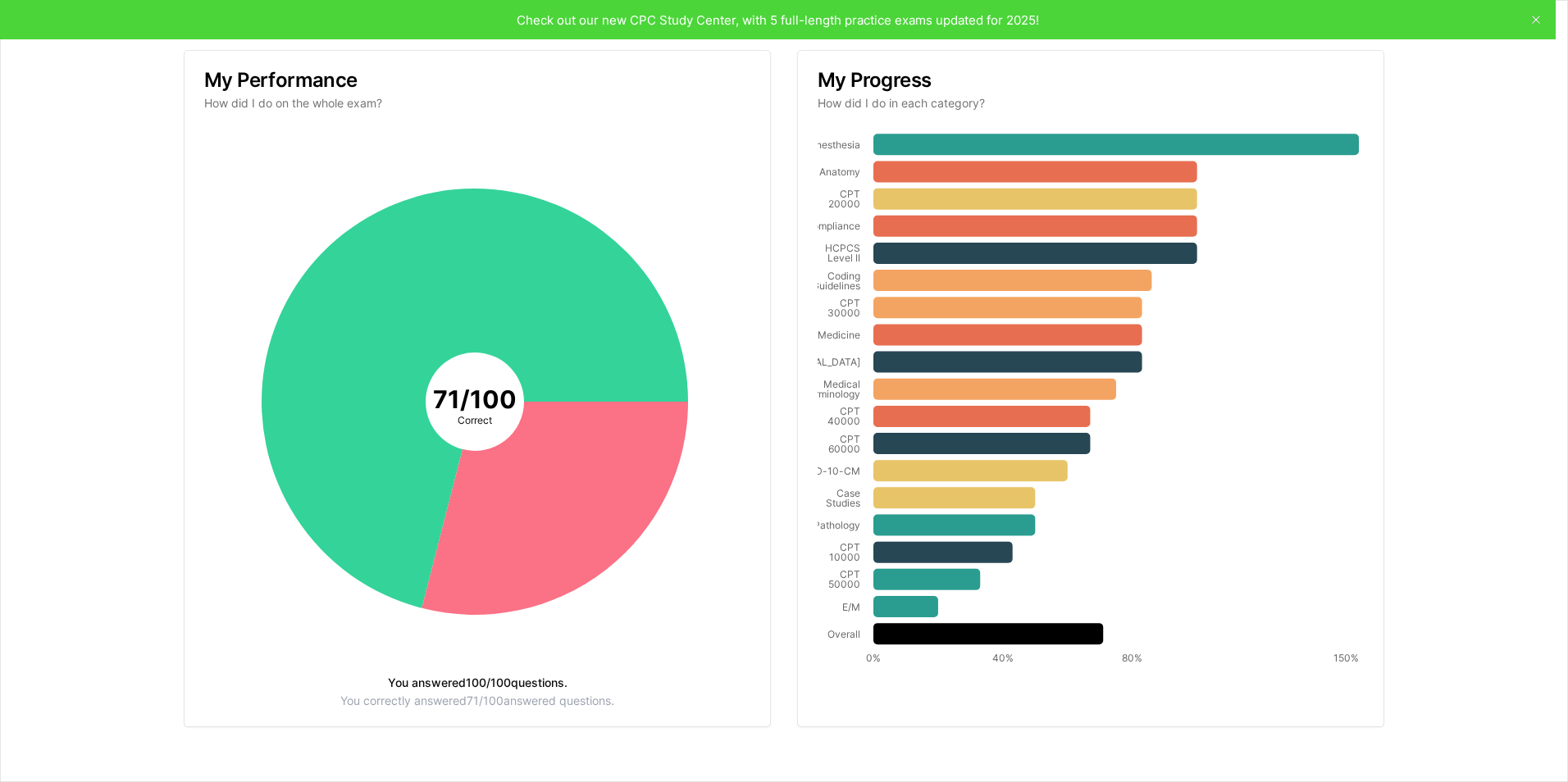
click at [520, 682] on div "You answered 100 / 100 questions." at bounding box center [477, 682] width 546 height 11
click at [543, 695] on div "You correctly answered 71 / 100 answered questions." at bounding box center [477, 700] width 546 height 11
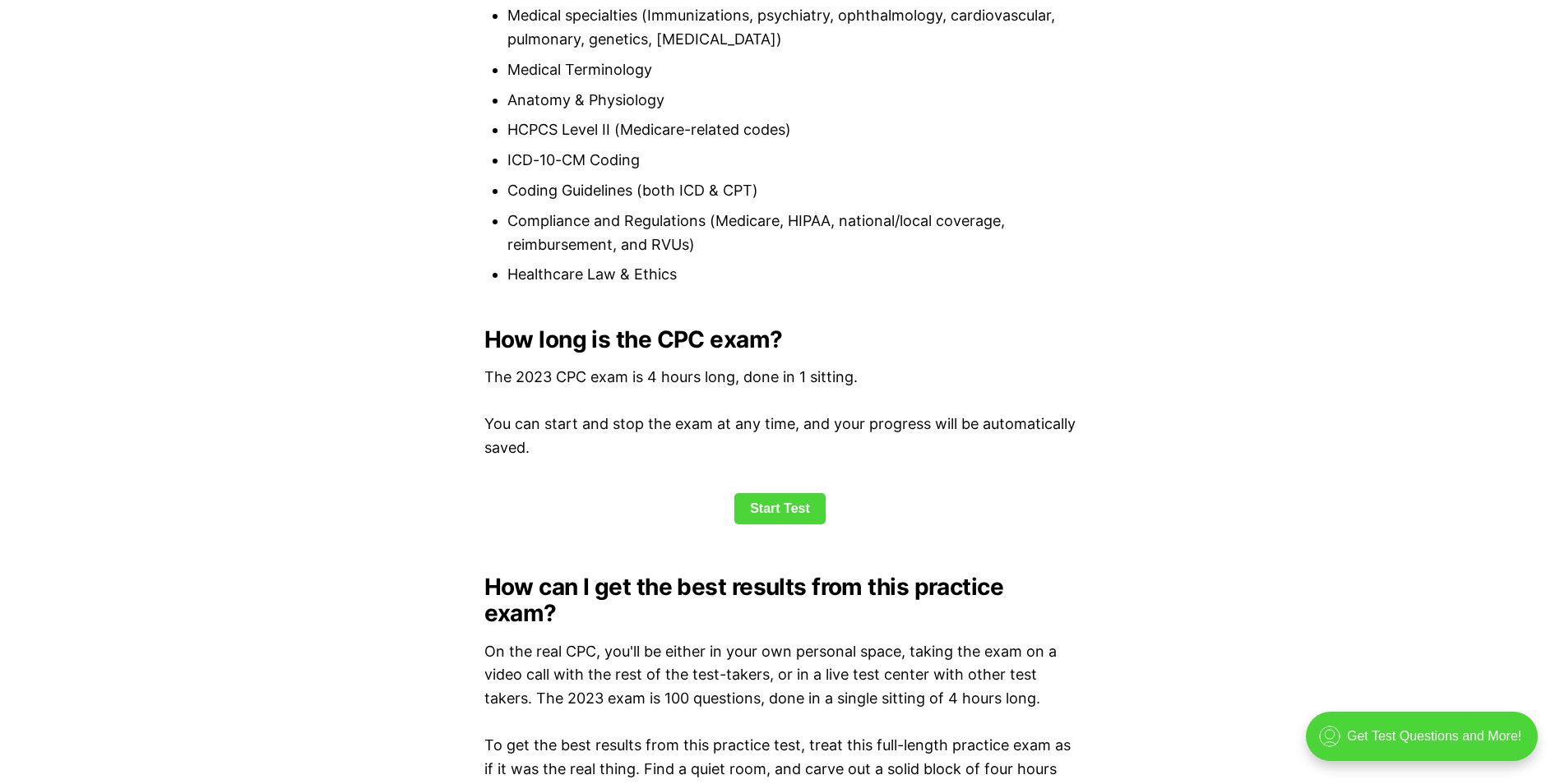
scroll to position [2301, 0]
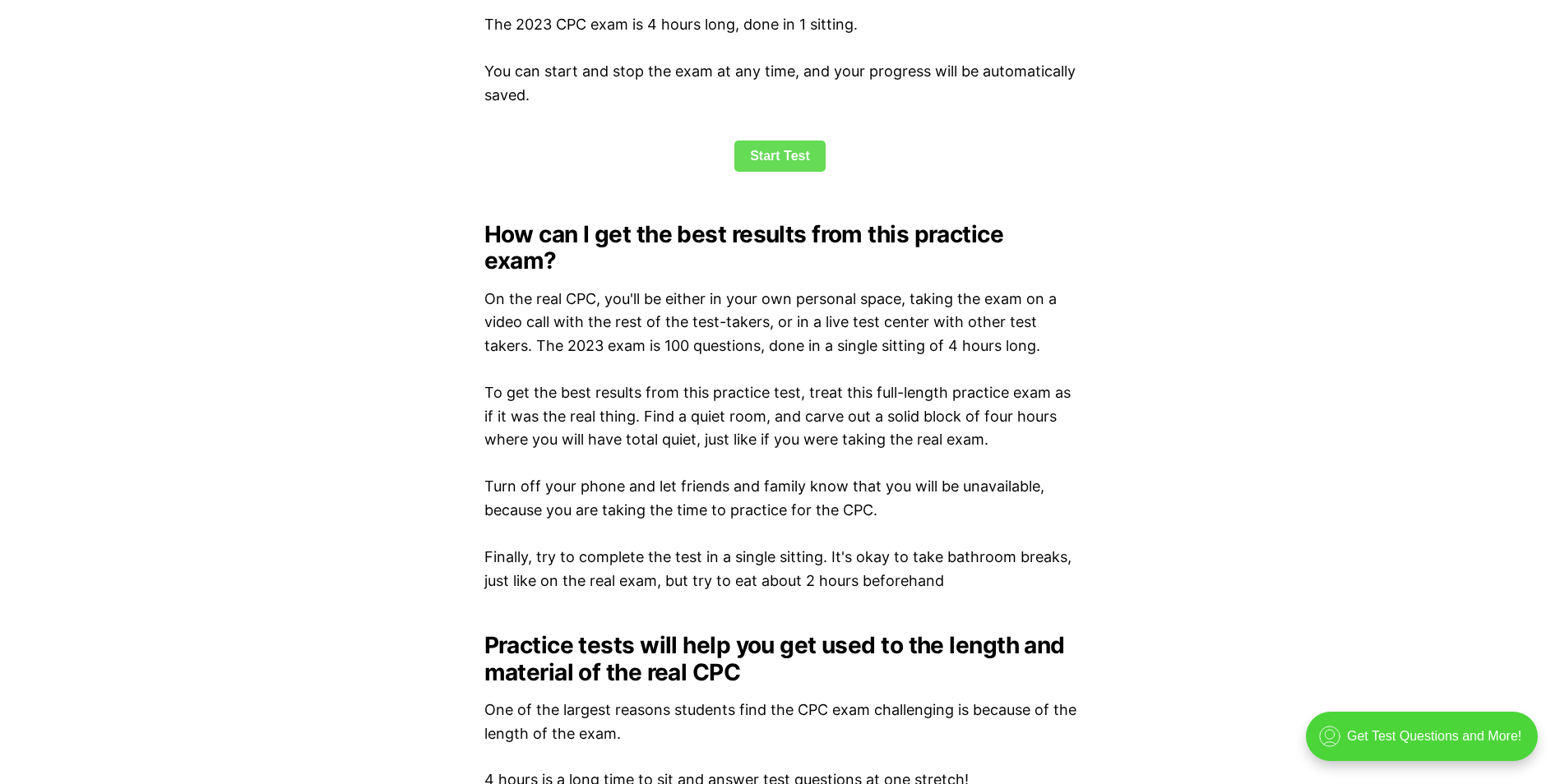
click at [760, 159] on link "Start Test" at bounding box center [780, 156] width 92 height 31
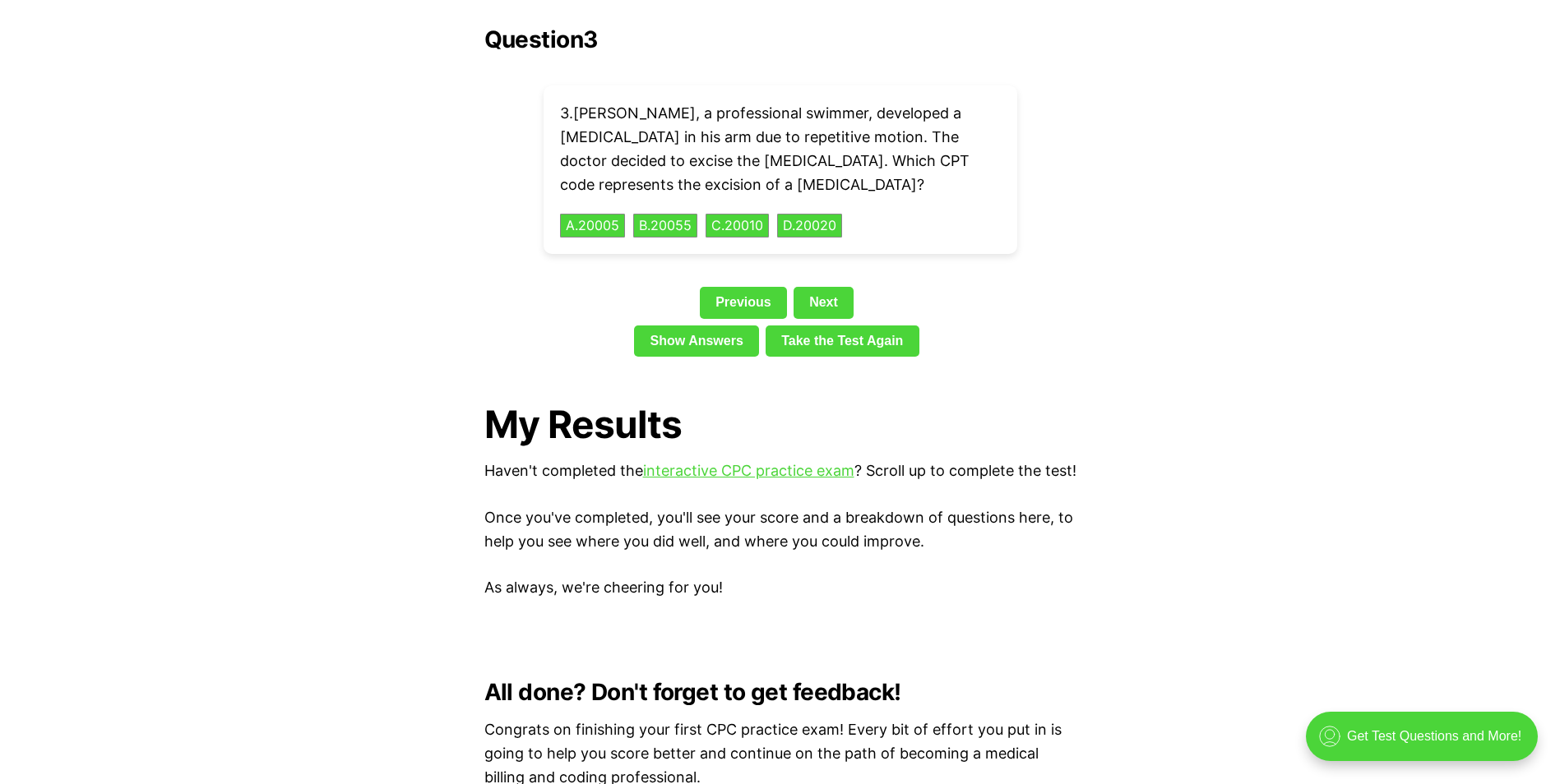
scroll to position [2301, 0]
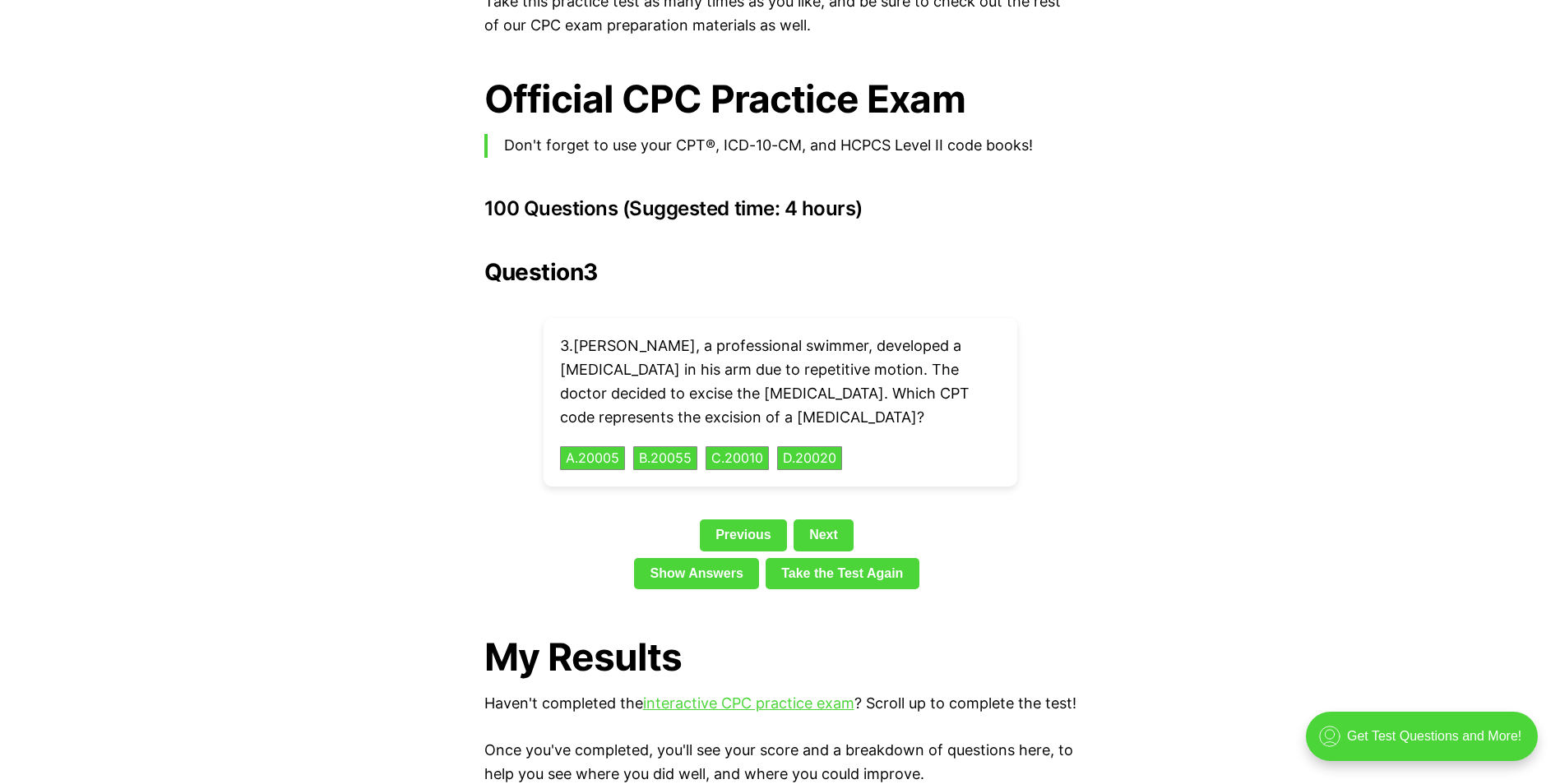
scroll to position [1972, 0]
